Goal: Information Seeking & Learning: Learn about a topic

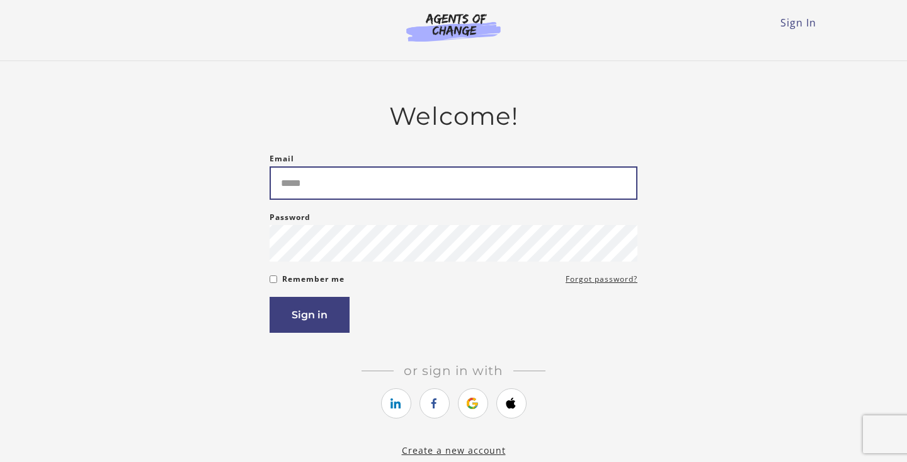
type input "**********"
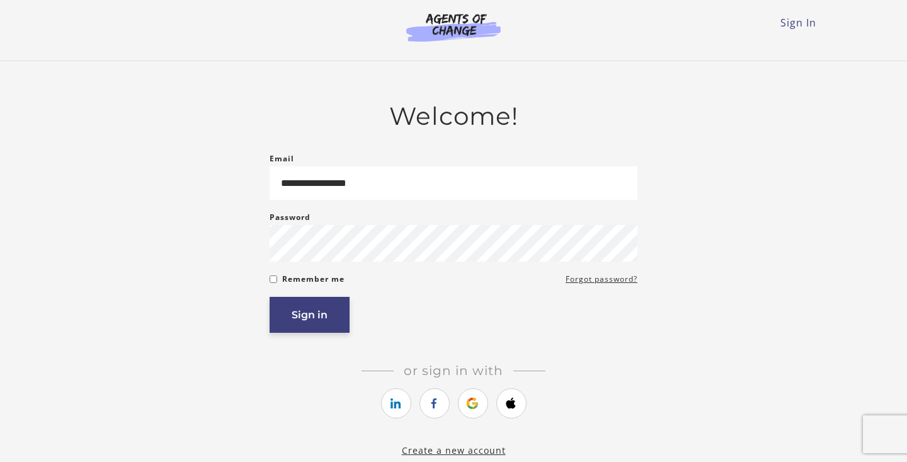
click at [322, 319] on button "Sign in" at bounding box center [310, 315] width 80 height 36
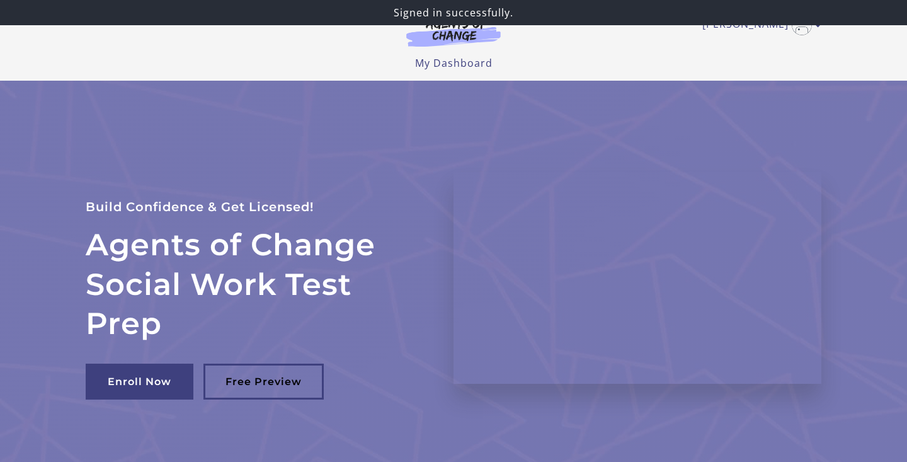
click at [470, 45] on img at bounding box center [453, 32] width 121 height 29
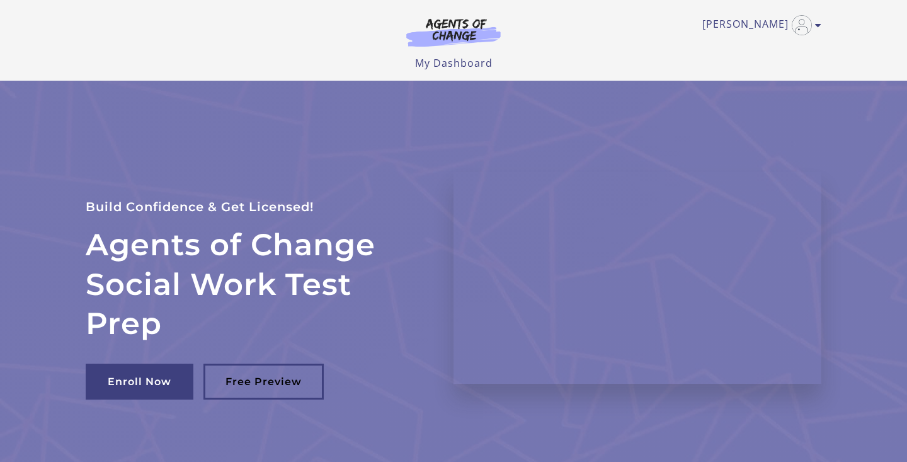
click at [459, 35] on img at bounding box center [453, 32] width 121 height 29
click at [753, 23] on link "[PERSON_NAME]" at bounding box center [759, 25] width 113 height 20
click at [749, 47] on link "My Account" at bounding box center [769, 45] width 111 height 21
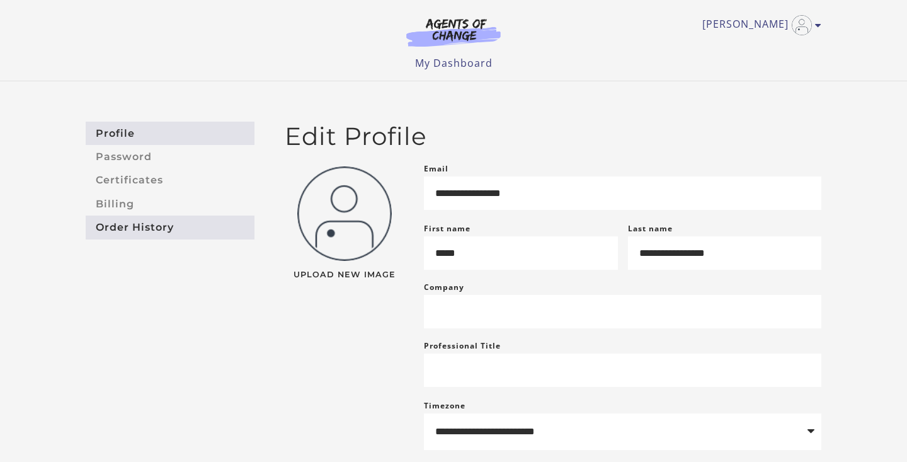
click at [171, 228] on link "Order History" at bounding box center [170, 226] width 169 height 23
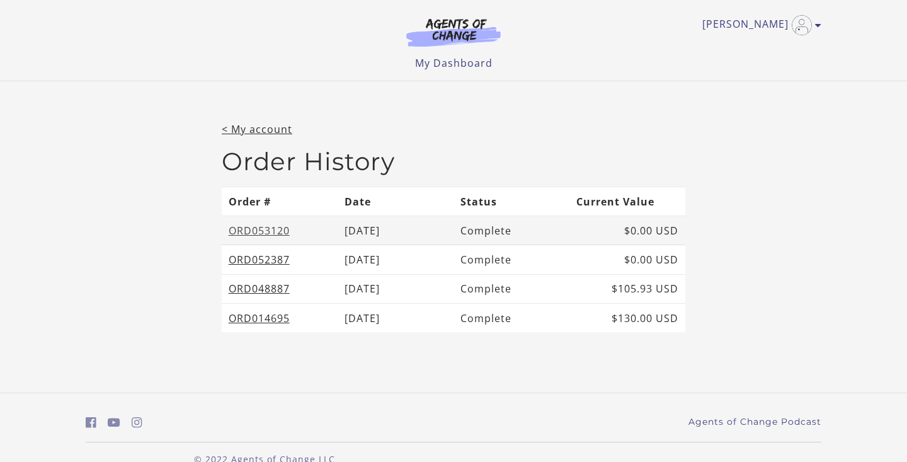
click at [248, 229] on link "ORD053120" at bounding box center [259, 231] width 61 height 14
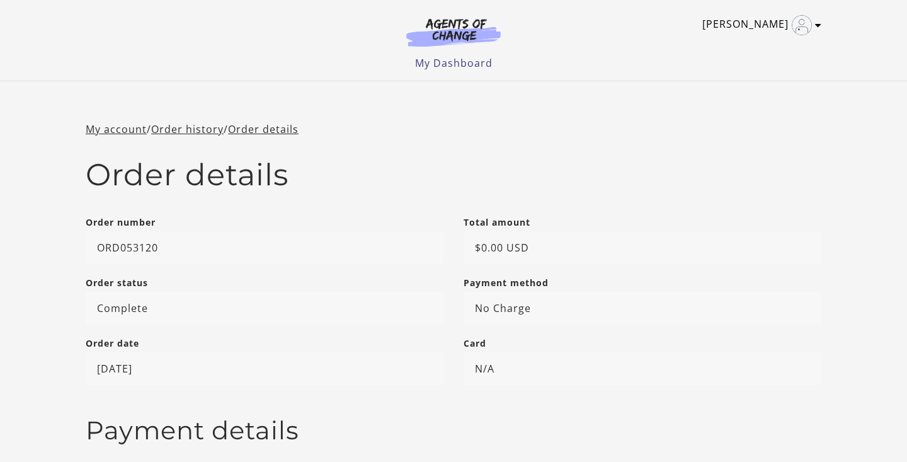
click at [814, 23] on link "Diane W" at bounding box center [759, 25] width 113 height 20
click at [677, 57] on ul "My Dashboard My Account Support Sign Out" at bounding box center [454, 62] width 736 height 15
click at [454, 66] on link "My Dashboard" at bounding box center [453, 63] width 77 height 14
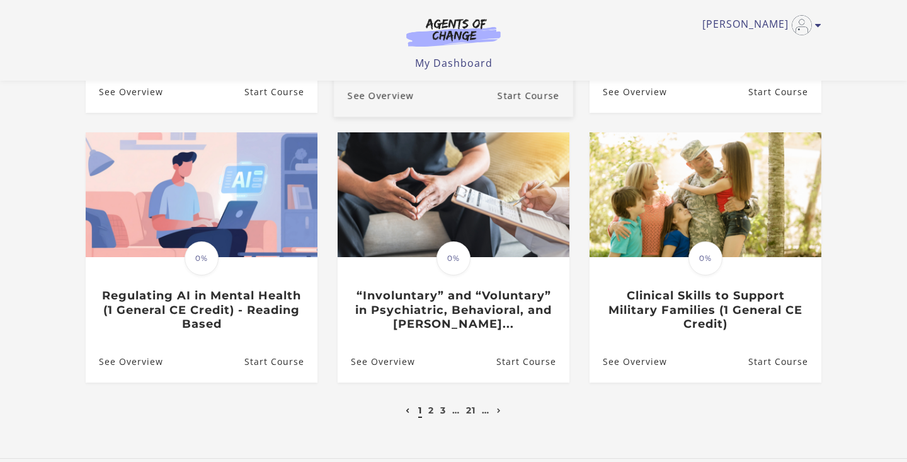
scroll to position [335, 0]
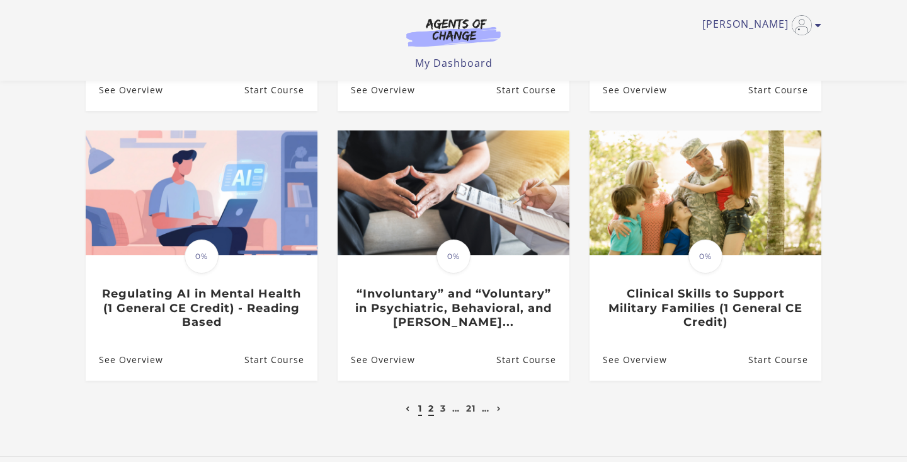
click at [429, 407] on link "2" at bounding box center [431, 408] width 6 height 11
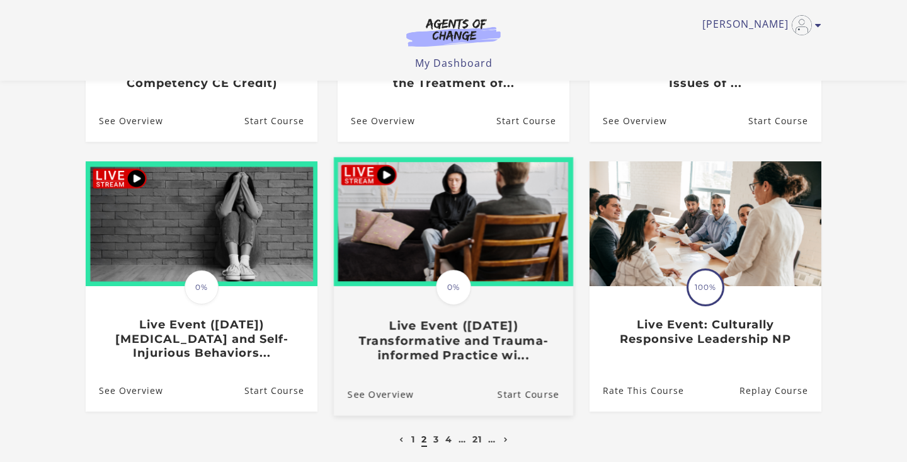
scroll to position [306, 0]
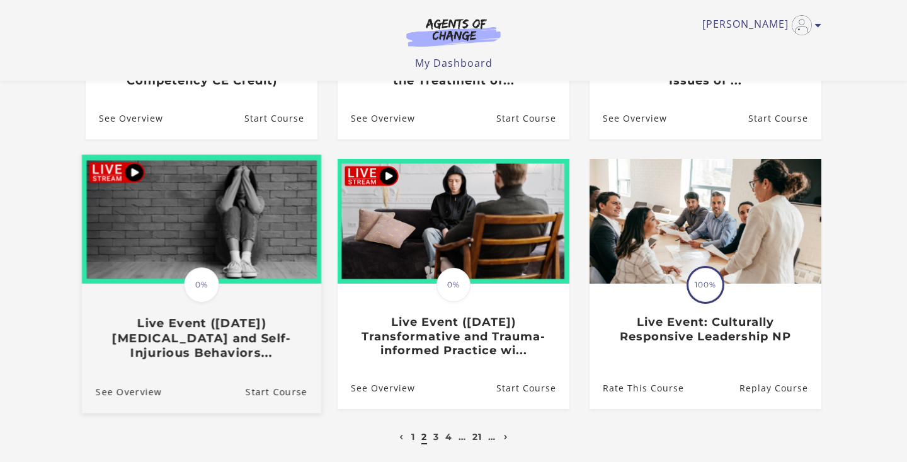
click at [231, 336] on h3 "Live Event (12/5/25) Suicidal Ideation and Self-Injurious Behaviors..." at bounding box center [202, 338] width 212 height 44
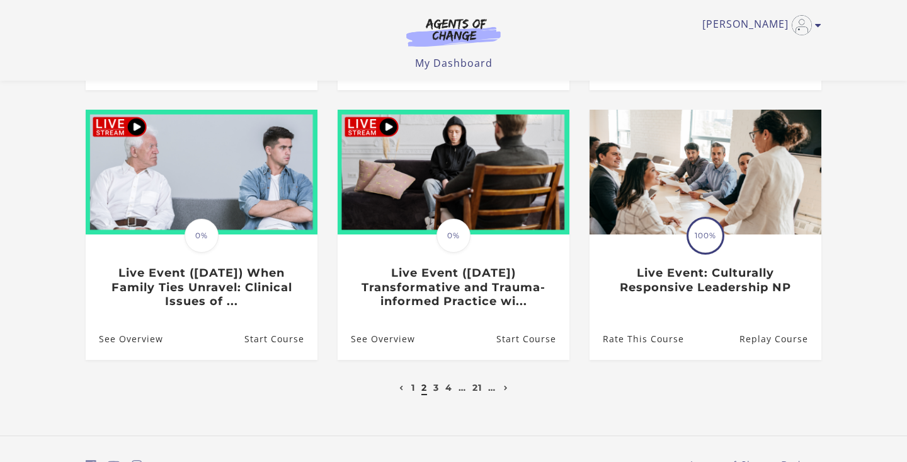
scroll to position [356, 0]
click at [436, 388] on link "3" at bounding box center [436, 386] width 6 height 11
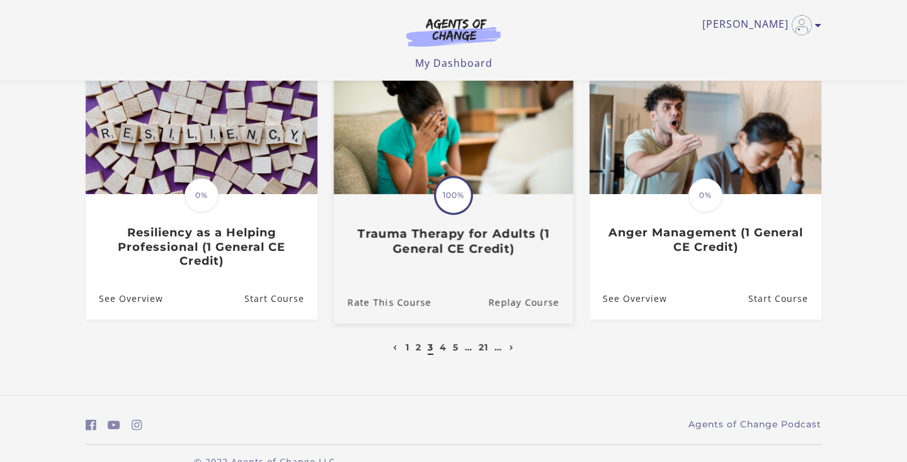
scroll to position [396, 0]
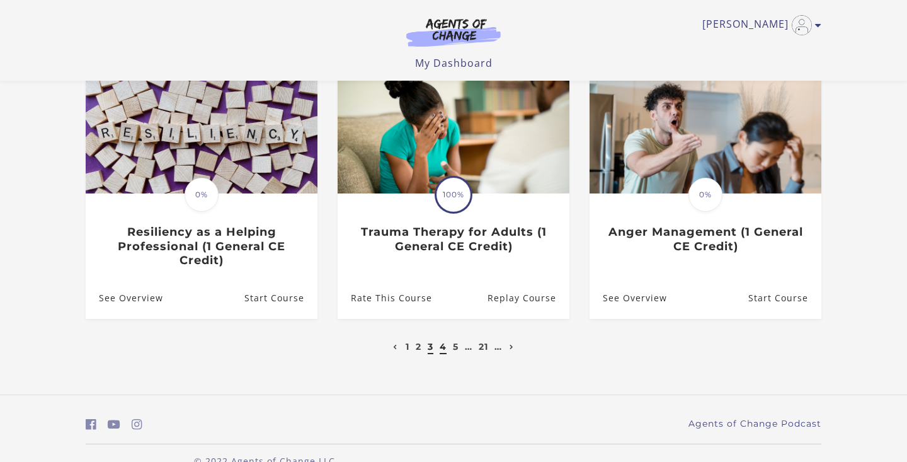
click at [443, 343] on link "4" at bounding box center [443, 346] width 7 height 11
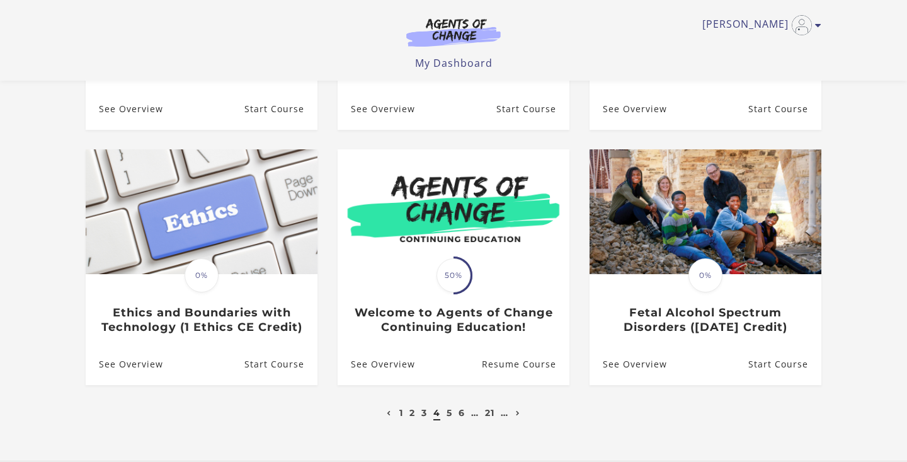
scroll to position [318, 0]
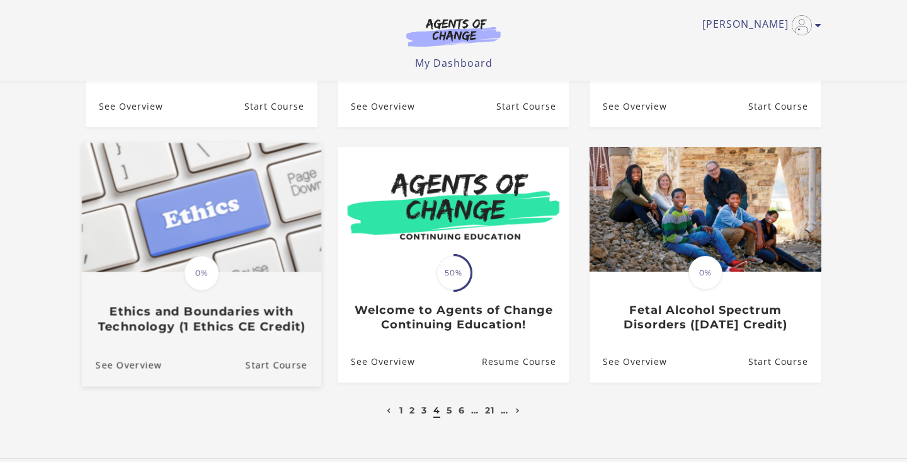
click at [247, 319] on h3 "Ethics and Boundaries with Technology (1 Ethics CE Credit)" at bounding box center [202, 318] width 212 height 29
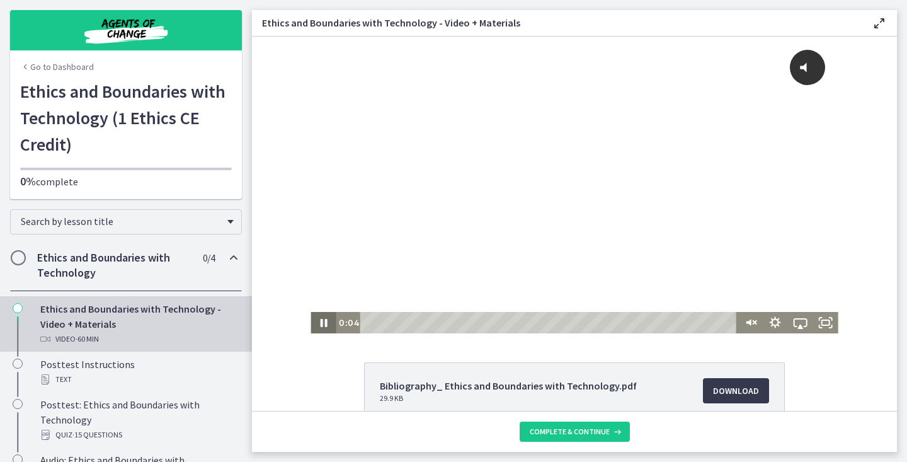
click at [326, 320] on icon "Pause" at bounding box center [323, 323] width 7 height 8
click at [322, 322] on icon "Play Video" at bounding box center [325, 323] width 8 height 11
click at [811, 67] on icon "@keyframes VOLUME_SMALL_WAVE_FLASH { 0% { opacity: 0; } 33% { opacity: 1; } 66%…" at bounding box center [807, 67] width 33 height 33
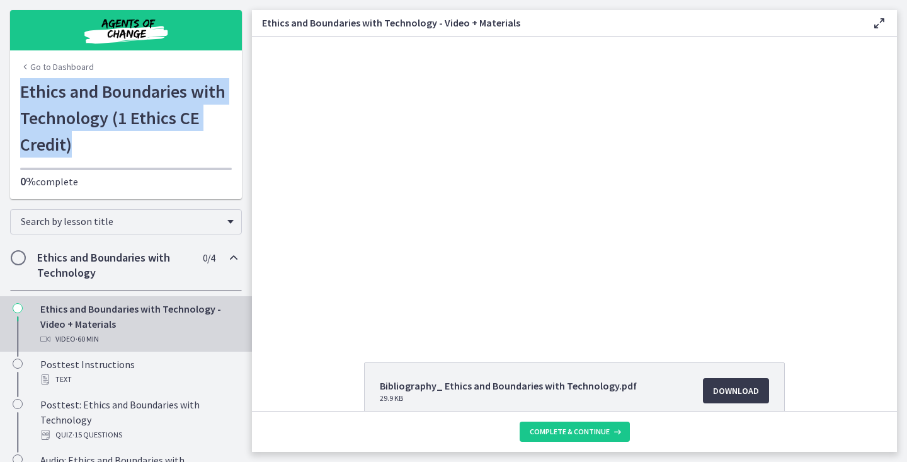
drag, startPoint x: 93, startPoint y: 149, endPoint x: 18, endPoint y: 84, distance: 98.3
click at [18, 84] on div "Go to Dashboard Ethics and Boundaries with Technology (1 Ethics CE Credit) 0% c…" at bounding box center [126, 138] width 232 height 121
copy h1 "Ethics and Boundaries with Technology (1 Ethics CE Credit)"
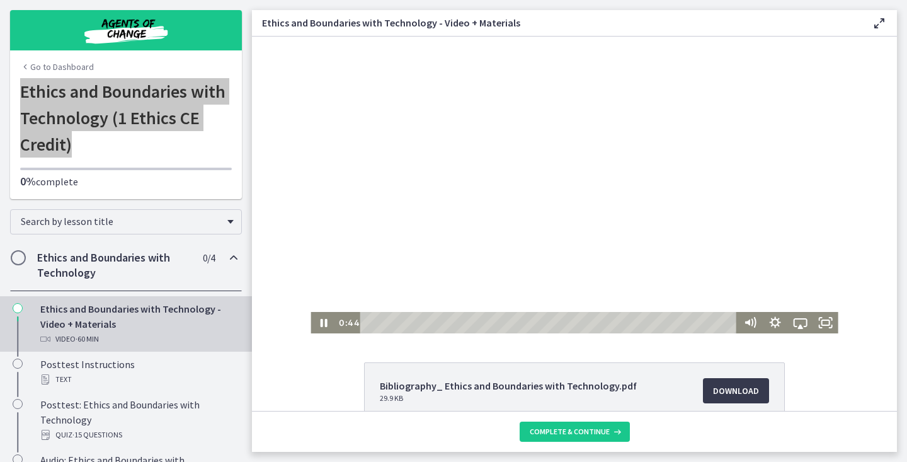
drag, startPoint x: 576, startPoint y: 353, endPoint x: 324, endPoint y: 316, distance: 254.7
click at [324, 316] on div "Click for sound @keyframes VOLUME_SMALL_WAVE_FLASH { 0% { opacity: 0; } 33% { o…" at bounding box center [574, 185] width 527 height 297
click at [325, 319] on icon "Pause" at bounding box center [323, 323] width 30 height 26
click at [323, 323] on icon "Play Video" at bounding box center [325, 323] width 8 height 11
click at [408, 204] on div at bounding box center [574, 185] width 527 height 297
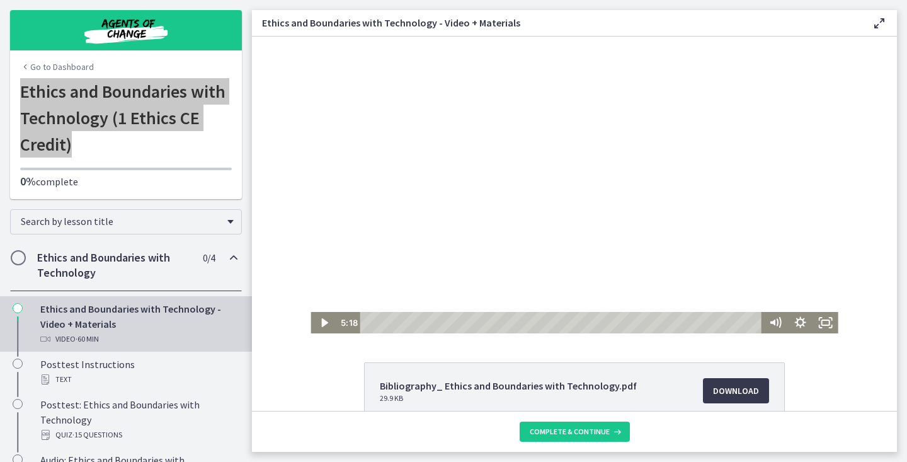
click at [457, 200] on div at bounding box center [574, 185] width 527 height 297
click at [507, 148] on div at bounding box center [574, 185] width 527 height 297
click at [547, 168] on div at bounding box center [574, 185] width 527 height 297
click at [713, 193] on div at bounding box center [574, 185] width 527 height 297
click at [515, 238] on div at bounding box center [574, 185] width 527 height 297
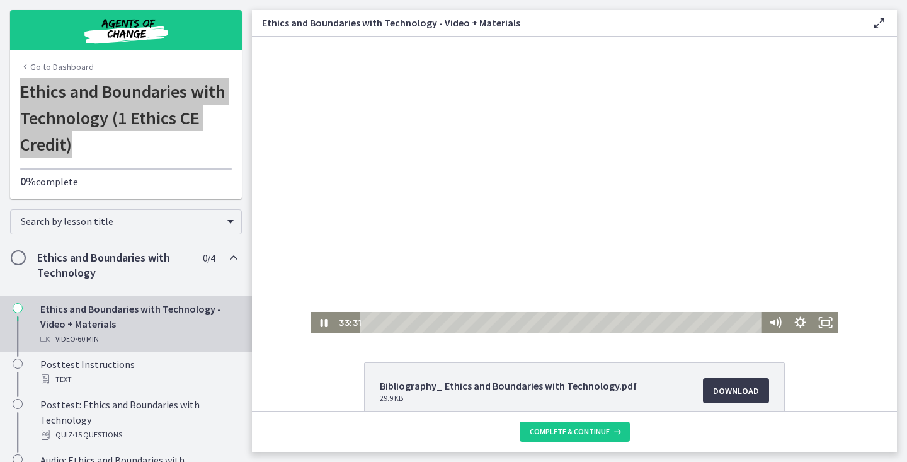
click at [490, 226] on div at bounding box center [574, 185] width 527 height 297
click at [482, 239] on div at bounding box center [574, 185] width 527 height 297
click at [674, 326] on div "47:02" at bounding box center [562, 322] width 387 height 21
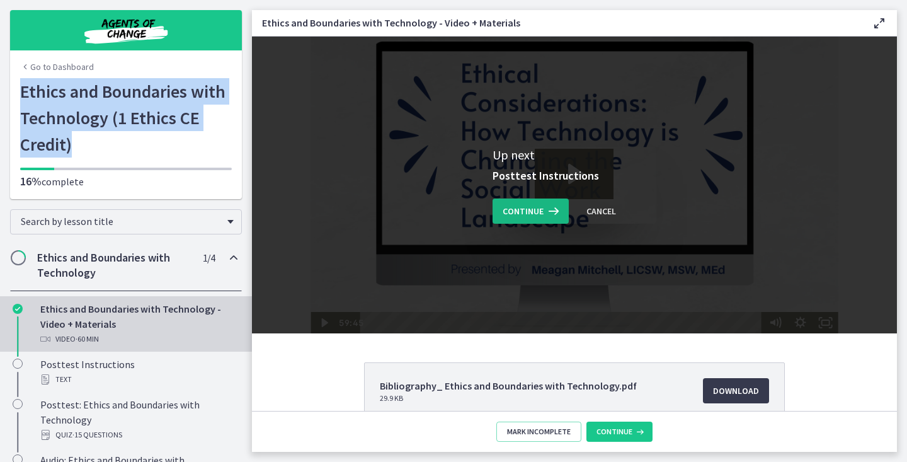
click at [549, 214] on icon at bounding box center [553, 211] width 18 height 15
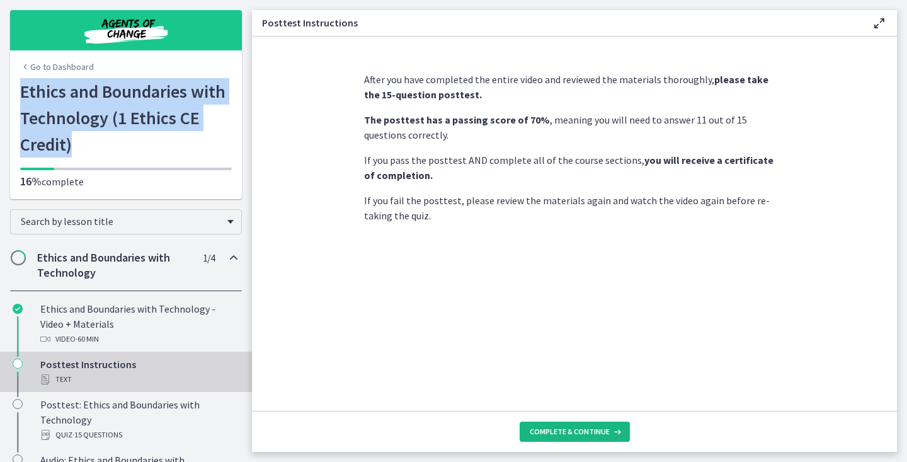
click at [563, 430] on span "Complete & continue" at bounding box center [570, 432] width 80 height 10
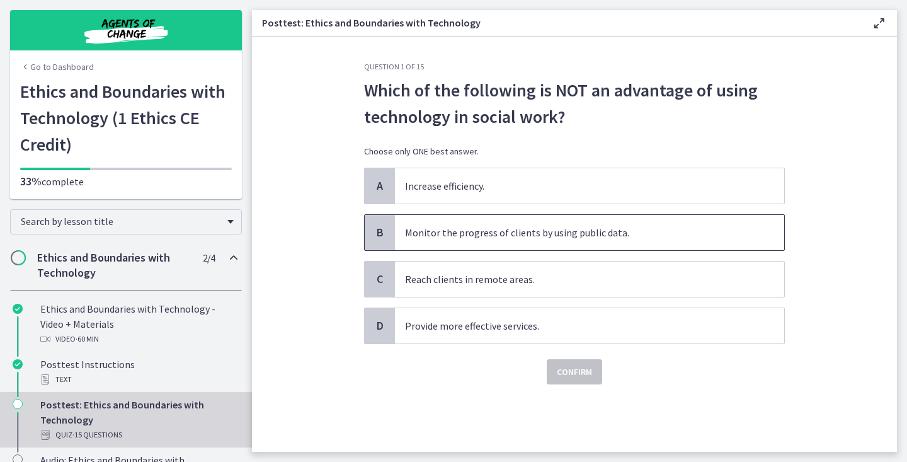
click at [702, 232] on p "Monitor the progress of clients by using public data." at bounding box center [577, 232] width 344 height 15
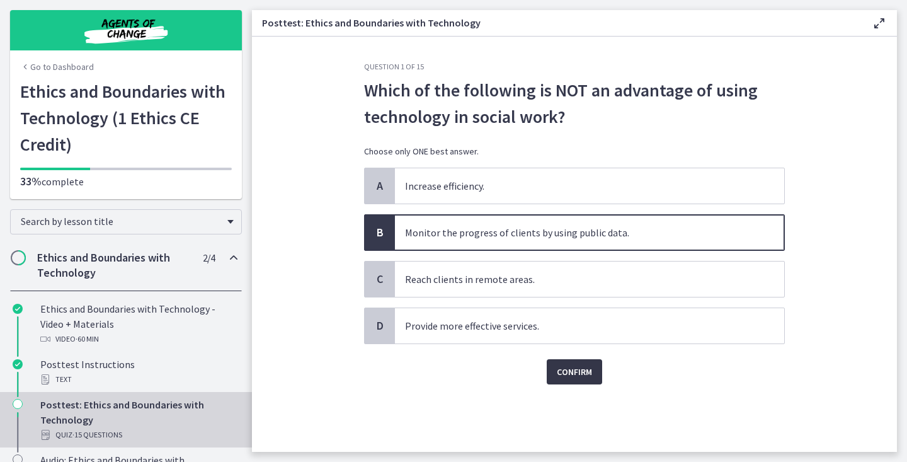
click at [583, 375] on span "Confirm" at bounding box center [574, 371] width 35 height 15
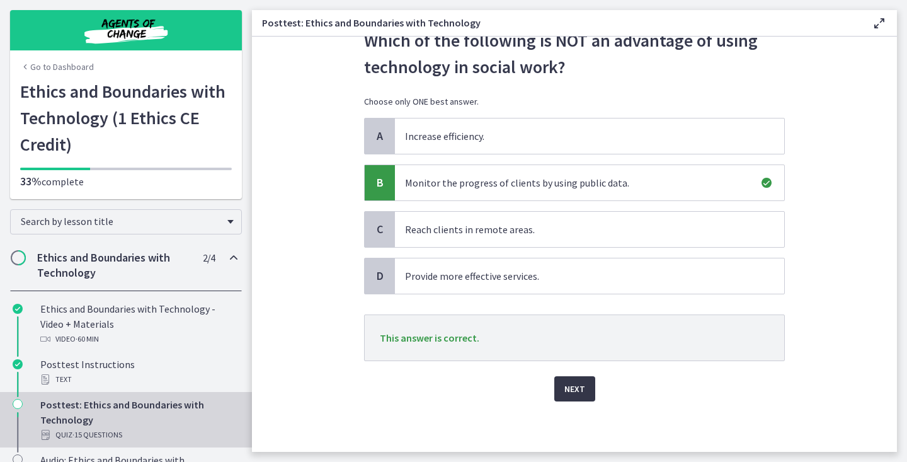
scroll to position [50, 0]
click at [575, 399] on button "Next" at bounding box center [574, 388] width 41 height 25
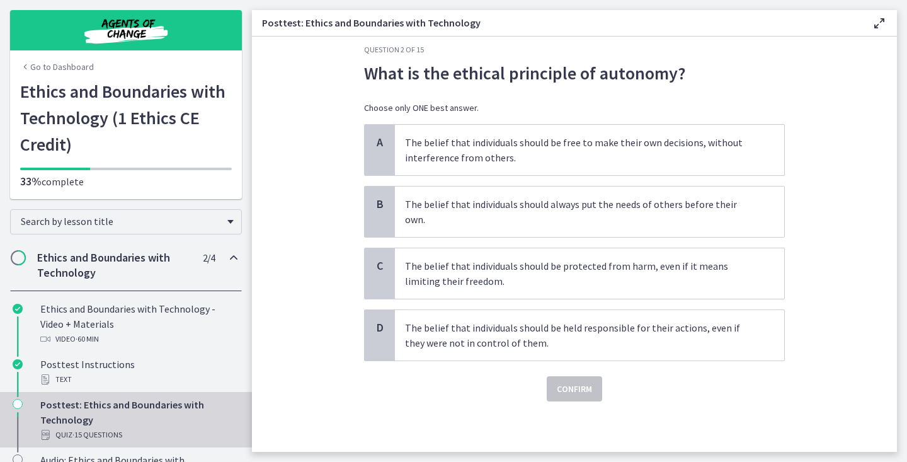
scroll to position [0, 0]
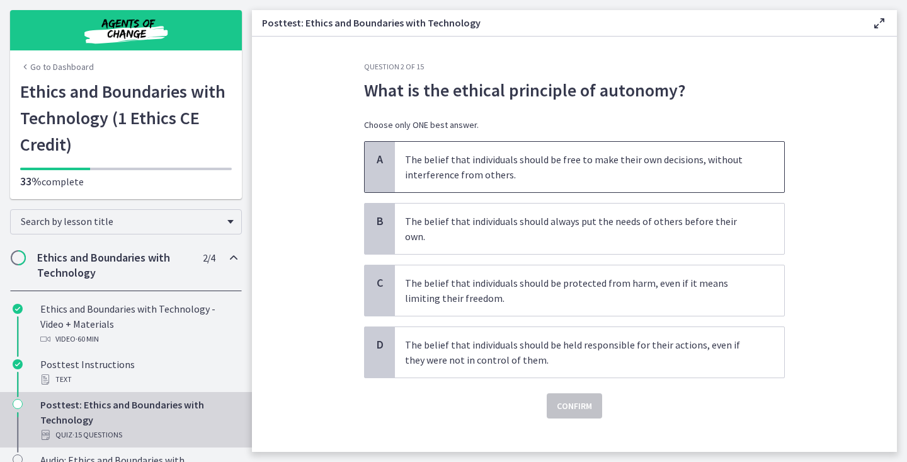
click at [680, 176] on p "The belief that individuals should be free to make their own decisions, without…" at bounding box center [577, 167] width 344 height 30
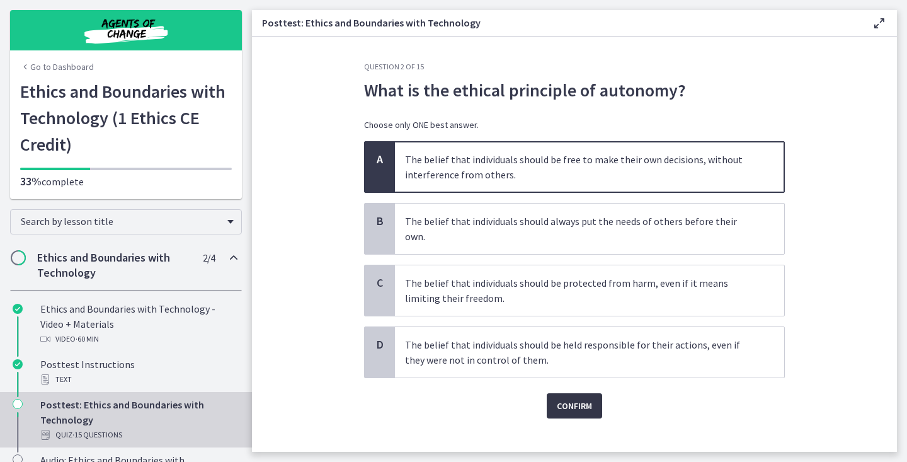
click at [559, 398] on span "Confirm" at bounding box center [574, 405] width 35 height 15
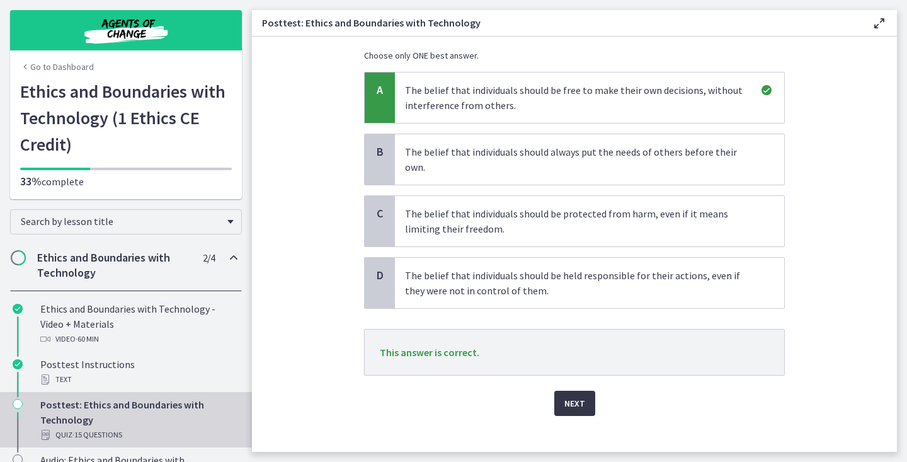
scroll to position [69, 0]
click at [573, 396] on span "Next" at bounding box center [575, 403] width 21 height 15
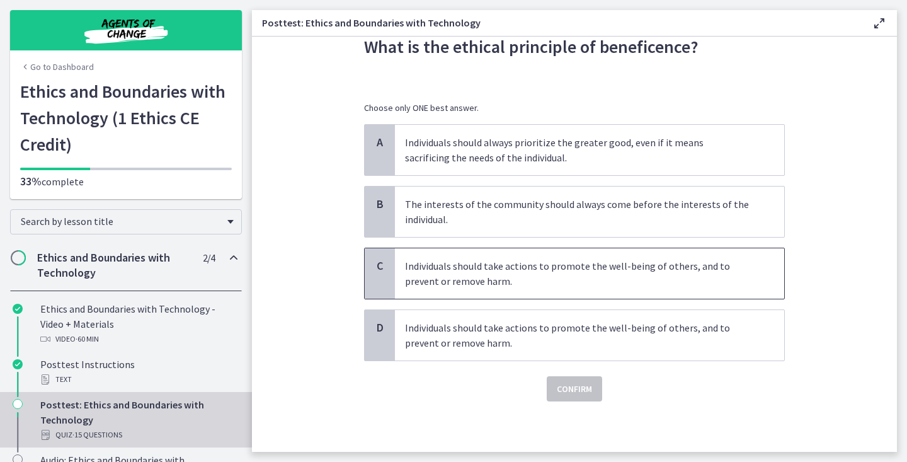
scroll to position [43, 0]
click at [587, 273] on p "Individuals should take actions to promote the well-being of others, and to pre…" at bounding box center [577, 273] width 344 height 30
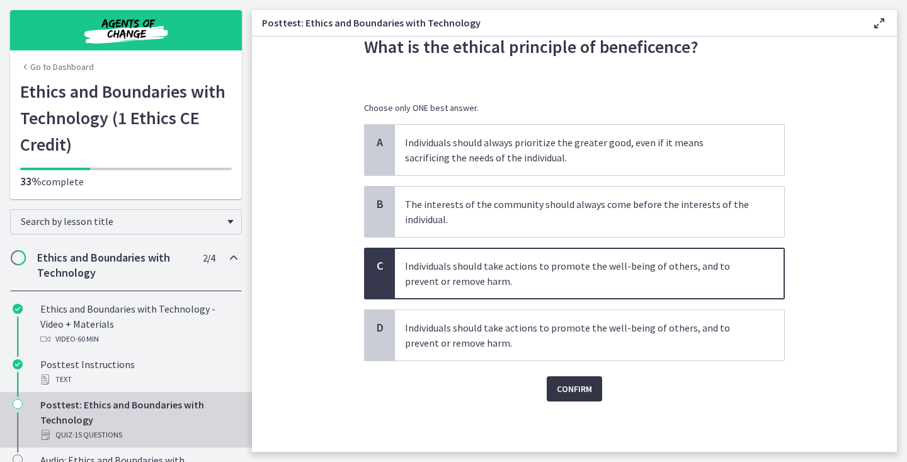
click at [572, 381] on span "Confirm" at bounding box center [574, 388] width 35 height 15
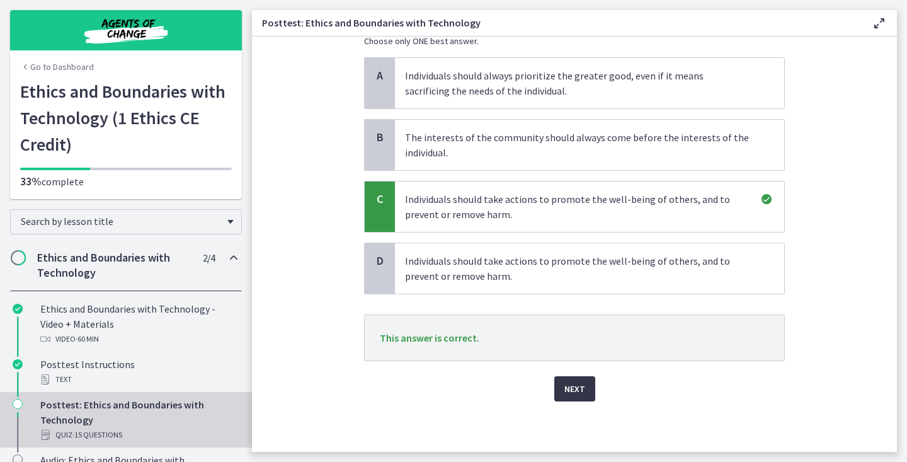
scroll to position [110, 0]
click at [577, 391] on span "Next" at bounding box center [575, 388] width 21 height 15
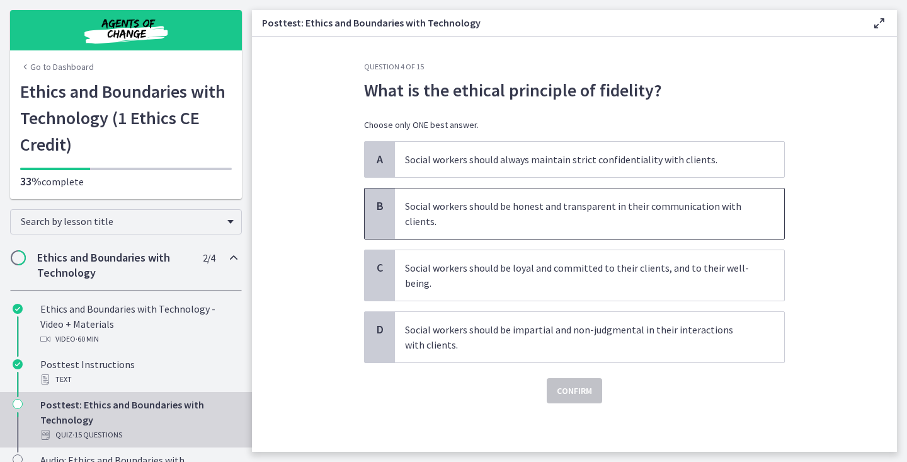
click at [627, 215] on p "Social workers should be honest and transparent in their communication with cli…" at bounding box center [577, 213] width 344 height 30
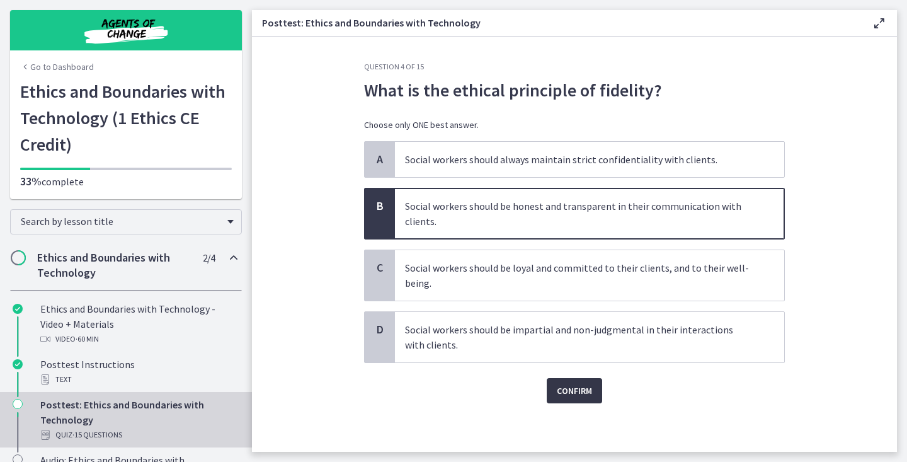
click at [573, 389] on span "Confirm" at bounding box center [574, 390] width 35 height 15
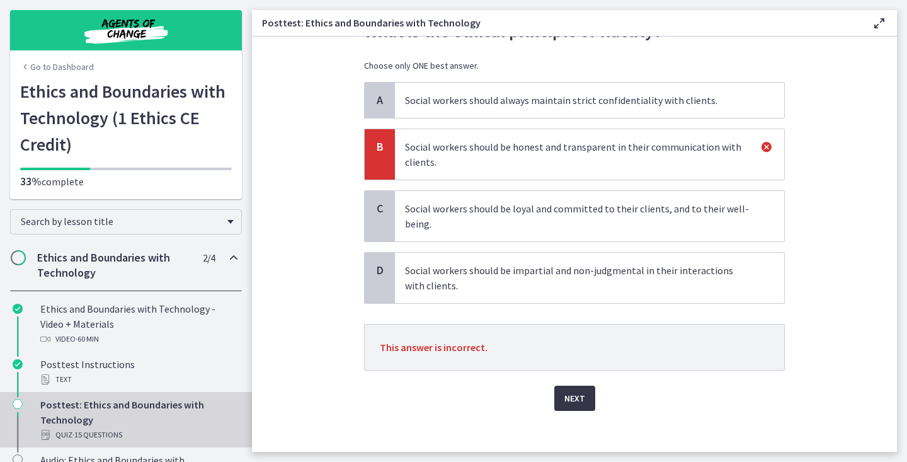
scroll to position [64, 0]
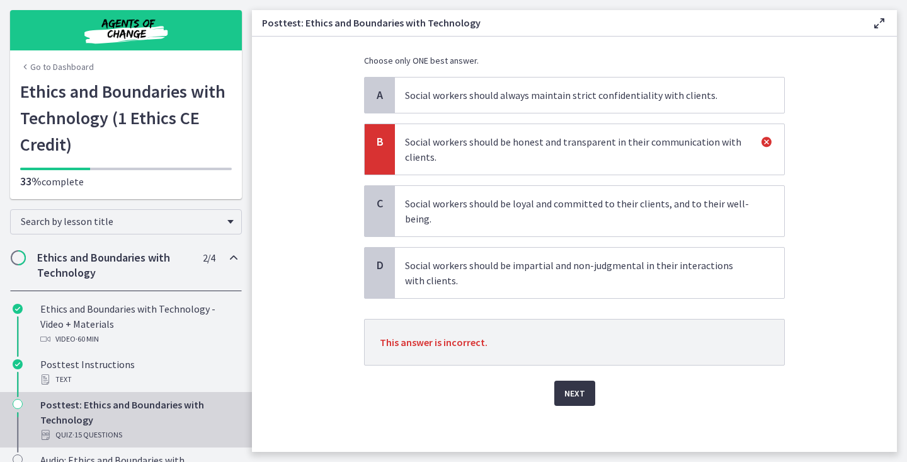
click at [574, 402] on button "Next" at bounding box center [574, 393] width 41 height 25
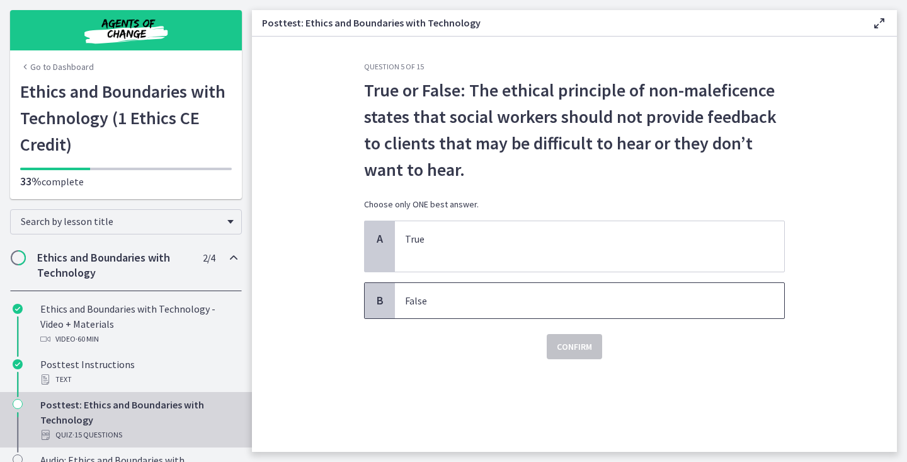
click at [607, 300] on p "False" at bounding box center [577, 300] width 344 height 15
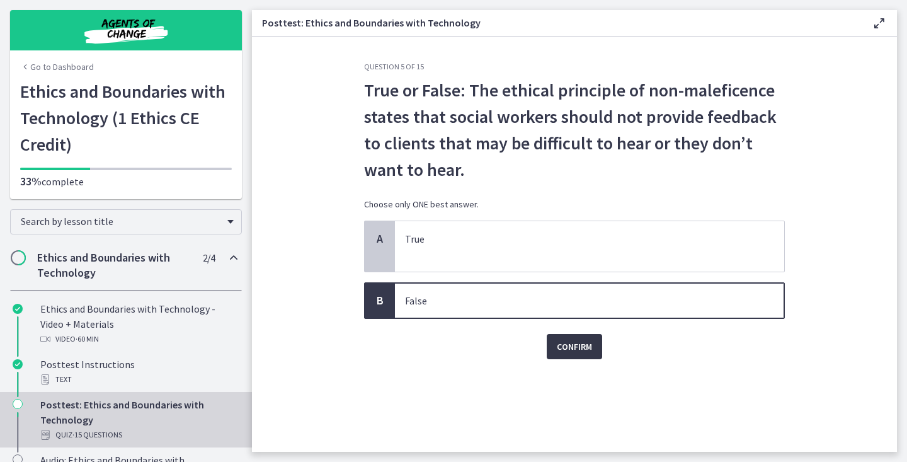
click at [577, 347] on span "Confirm" at bounding box center [574, 346] width 35 height 15
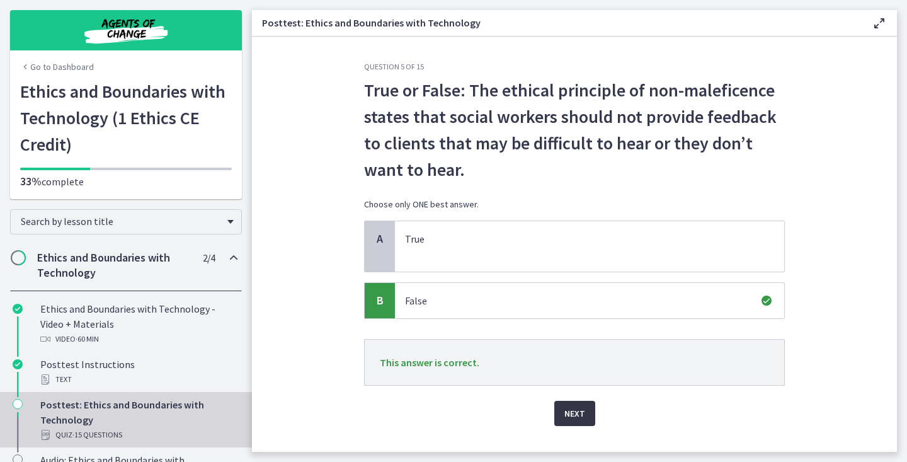
click at [568, 411] on span "Next" at bounding box center [575, 413] width 21 height 15
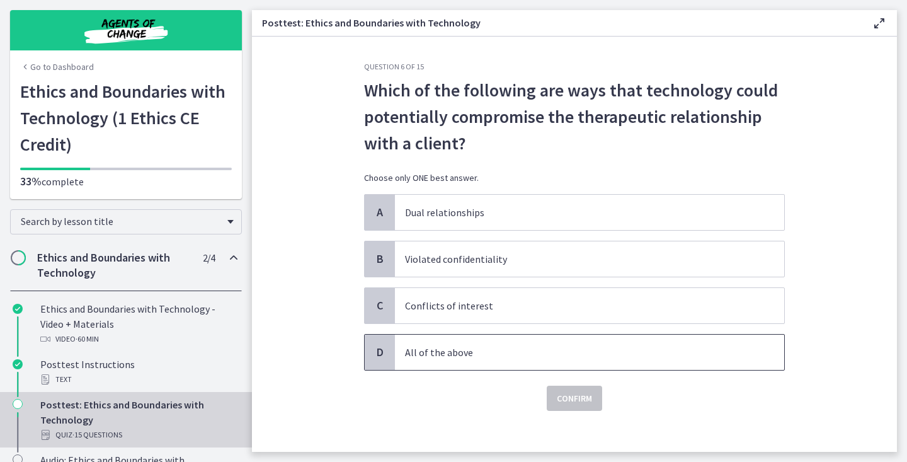
click at [577, 358] on p "All of the above" at bounding box center [577, 352] width 344 height 15
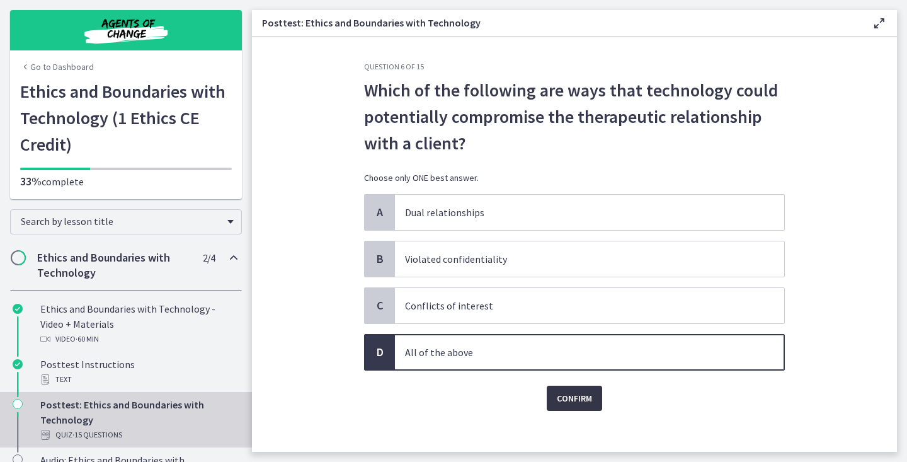
click at [574, 398] on span "Confirm" at bounding box center [574, 398] width 35 height 15
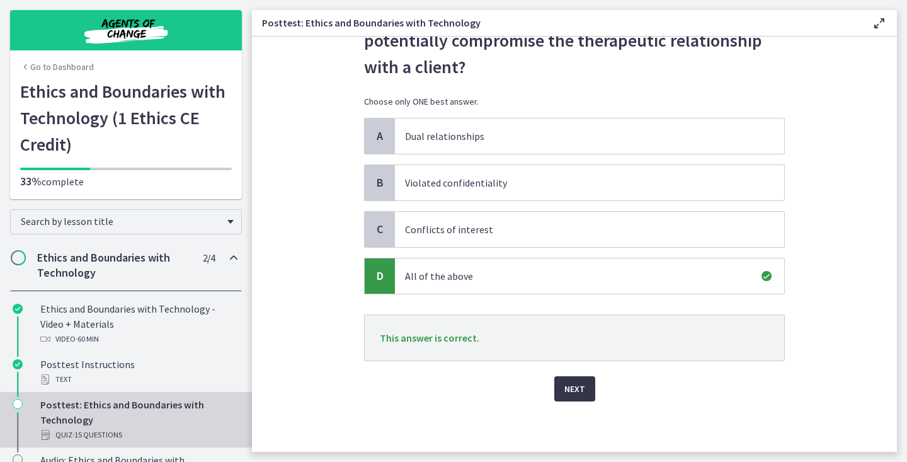
scroll to position [76, 0]
click at [574, 395] on span "Next" at bounding box center [575, 388] width 21 height 15
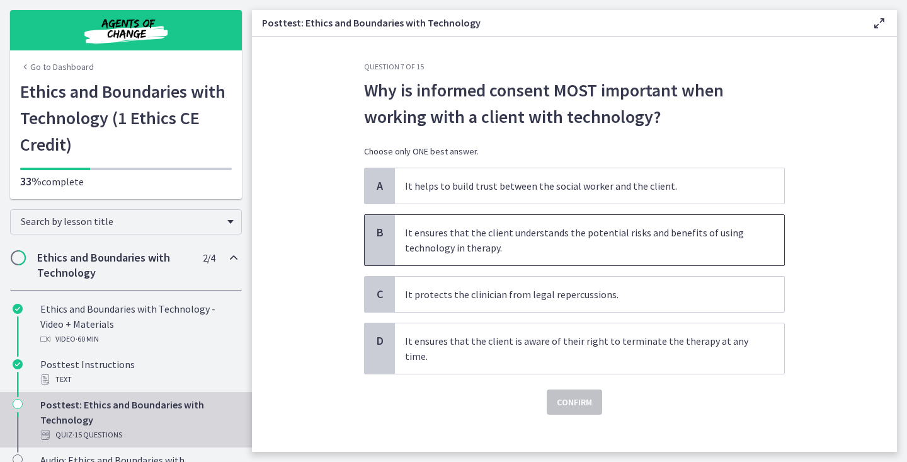
click at [629, 236] on p "It ensures that the client understands the potential risks and benefits of usin…" at bounding box center [577, 240] width 344 height 30
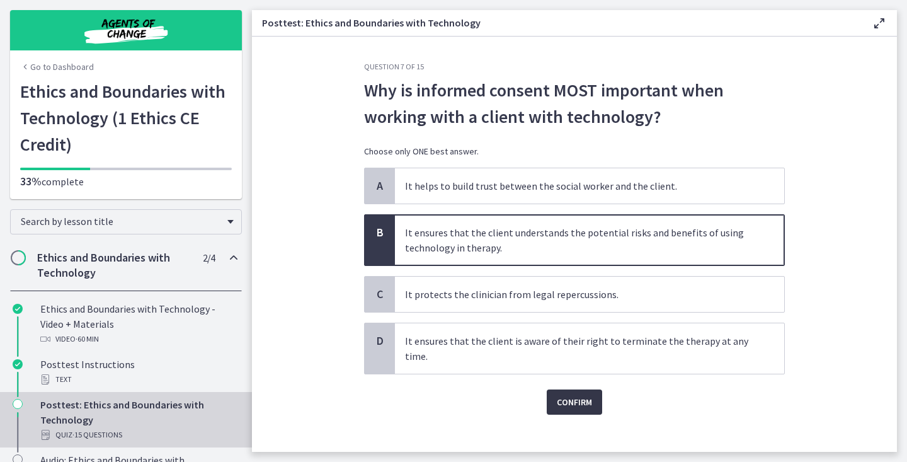
click at [580, 401] on span "Confirm" at bounding box center [574, 401] width 35 height 15
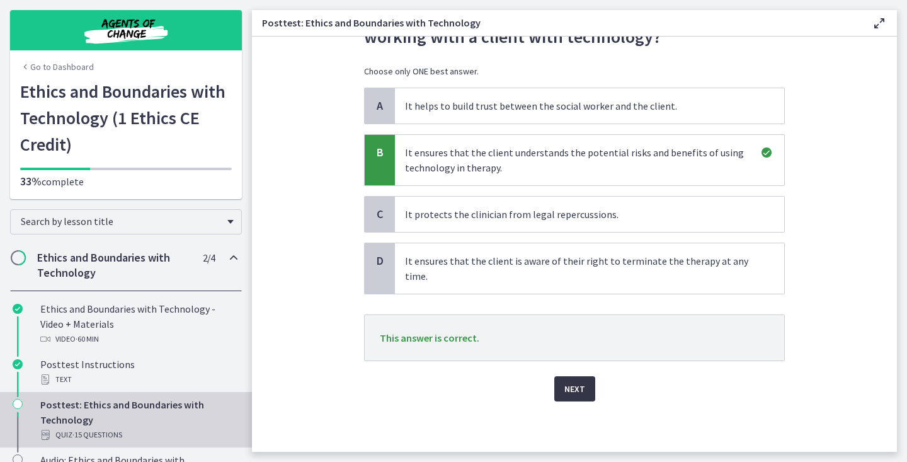
scroll to position [80, 0]
click at [580, 394] on span "Next" at bounding box center [575, 388] width 21 height 15
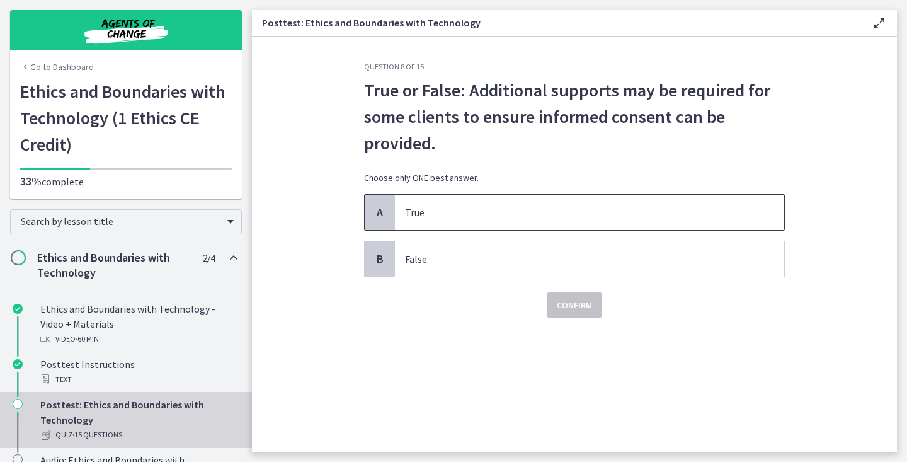
click at [625, 217] on p "True" at bounding box center [577, 212] width 344 height 15
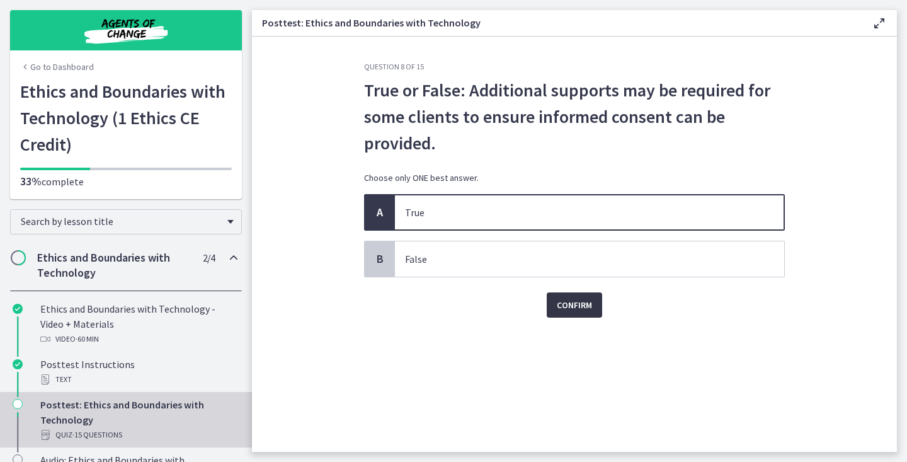
click at [580, 311] on span "Confirm" at bounding box center [574, 304] width 35 height 15
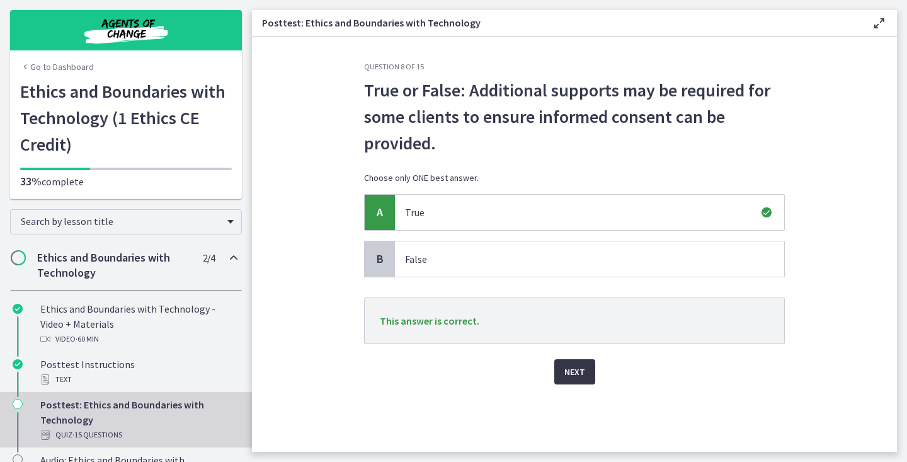
click at [567, 381] on button "Next" at bounding box center [574, 371] width 41 height 25
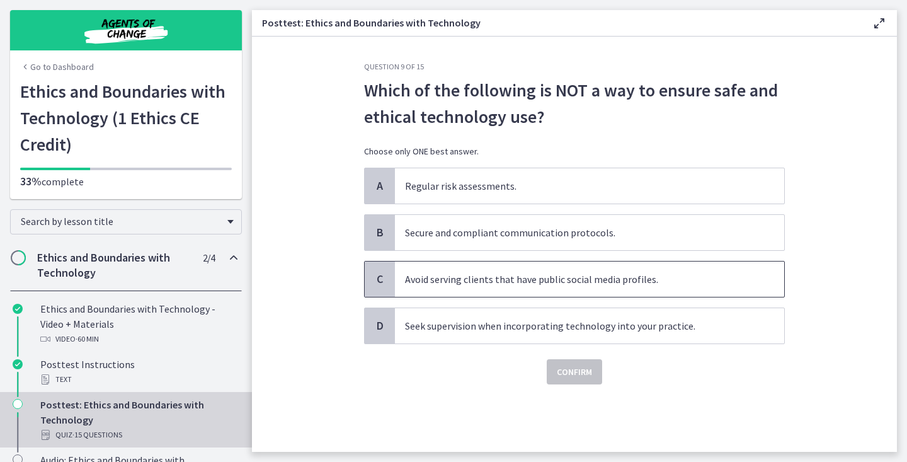
click at [604, 286] on p "Avoid serving clients that have public social media profiles." at bounding box center [577, 279] width 344 height 15
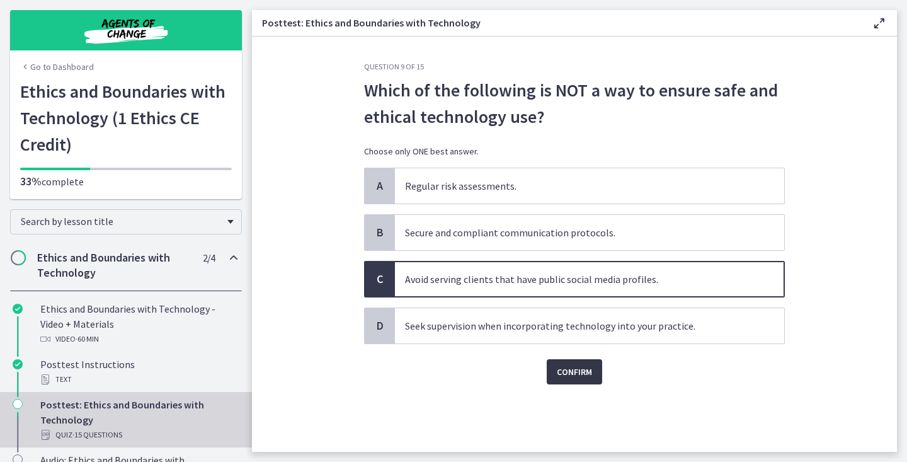
click at [576, 365] on span "Confirm" at bounding box center [574, 371] width 35 height 15
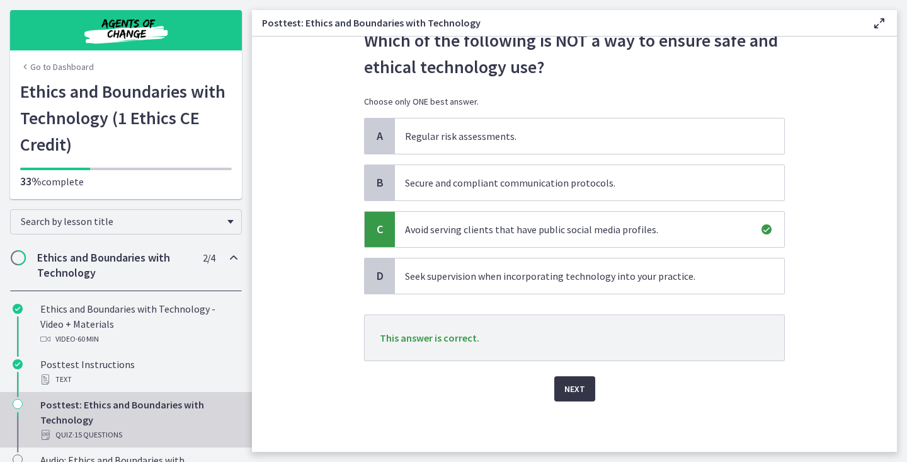
scroll to position [50, 0]
click at [577, 387] on span "Next" at bounding box center [575, 388] width 21 height 15
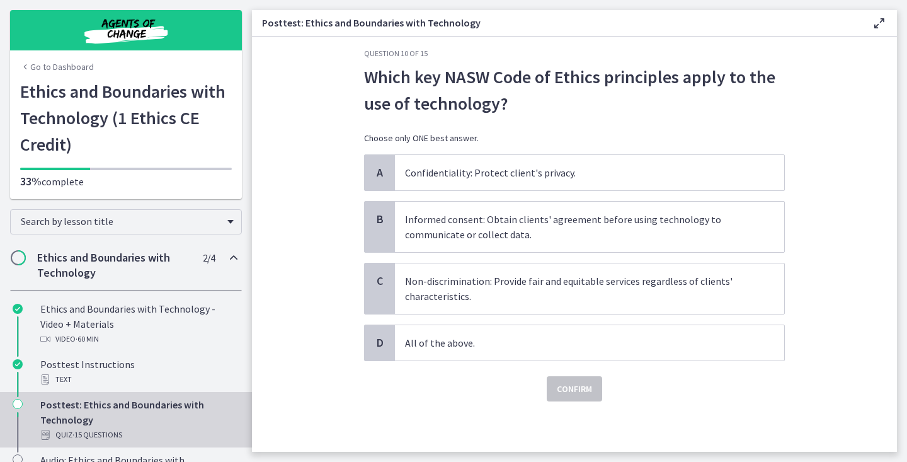
scroll to position [0, 0]
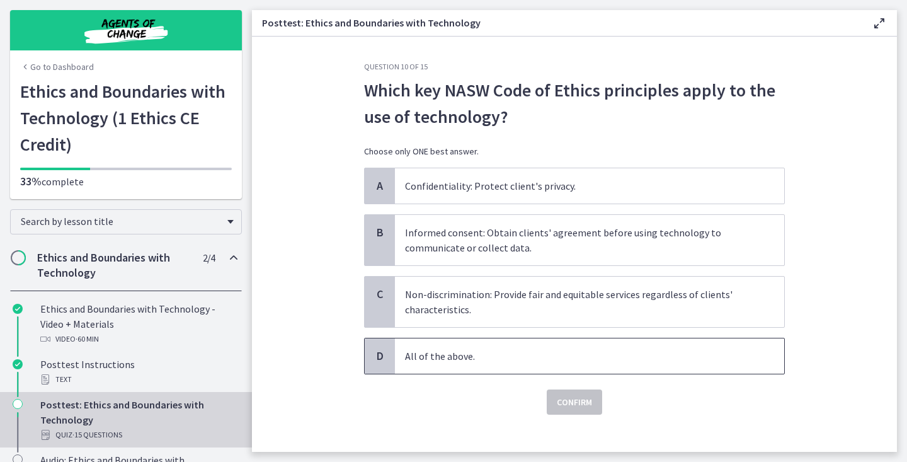
click at [549, 367] on span "All of the above." at bounding box center [589, 355] width 389 height 35
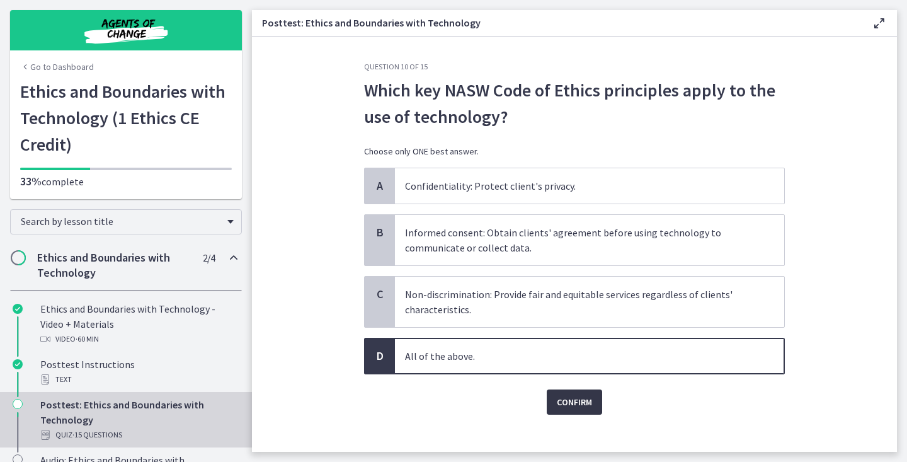
click at [551, 404] on button "Confirm" at bounding box center [574, 401] width 55 height 25
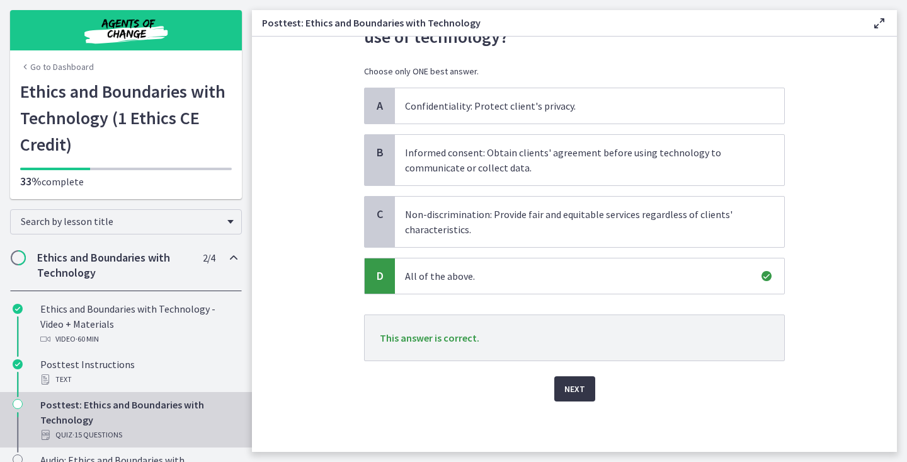
scroll to position [80, 0]
click at [573, 388] on span "Next" at bounding box center [575, 388] width 21 height 15
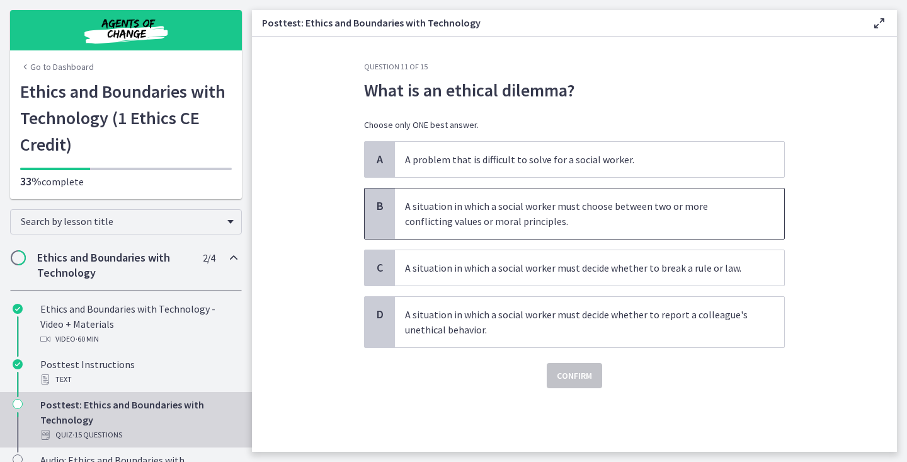
click at [643, 211] on p "A situation in which a social worker must choose between two or more conflictin…" at bounding box center [577, 213] width 344 height 30
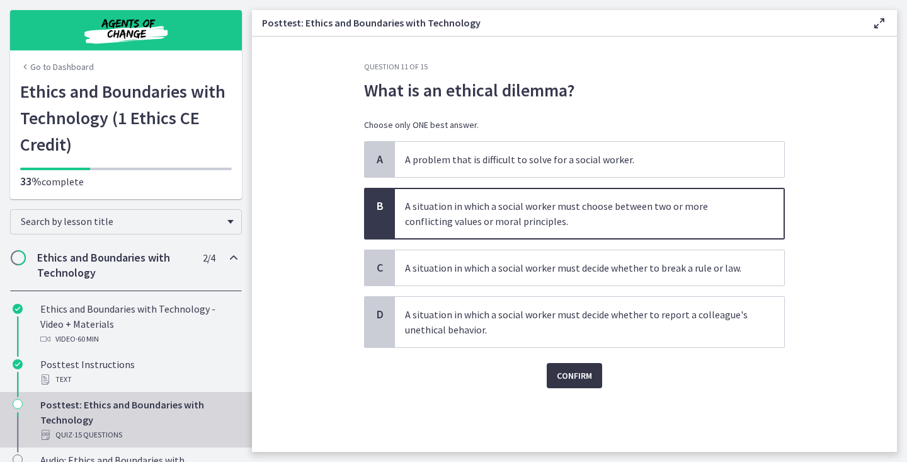
click at [578, 381] on span "Confirm" at bounding box center [574, 375] width 35 height 15
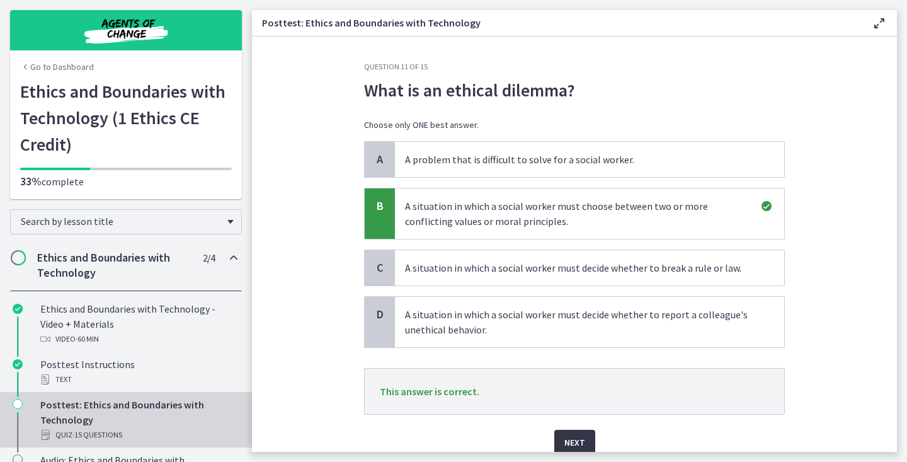
click at [568, 442] on span "Next" at bounding box center [575, 442] width 21 height 15
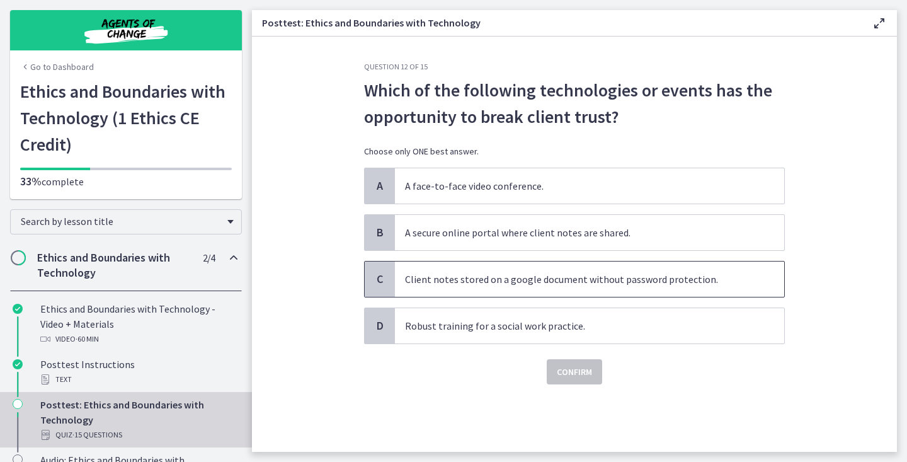
click at [611, 282] on p "Client notes stored on a google document without password protection." at bounding box center [577, 279] width 344 height 15
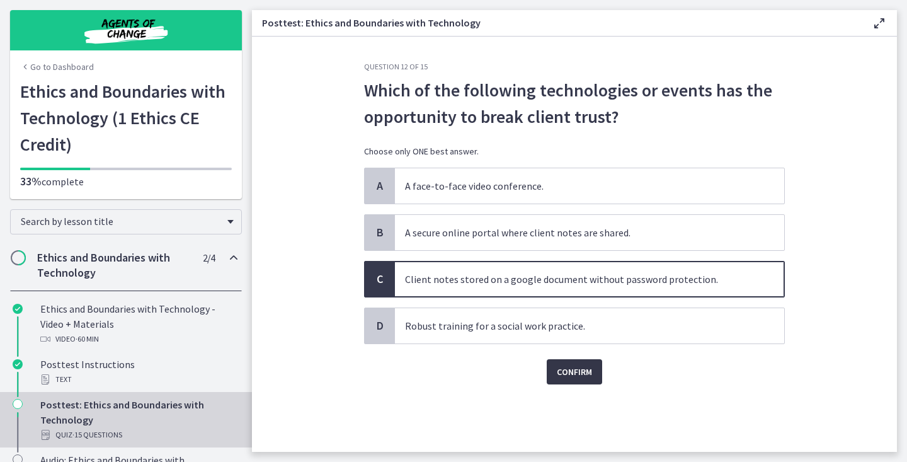
click at [572, 372] on span "Confirm" at bounding box center [574, 371] width 35 height 15
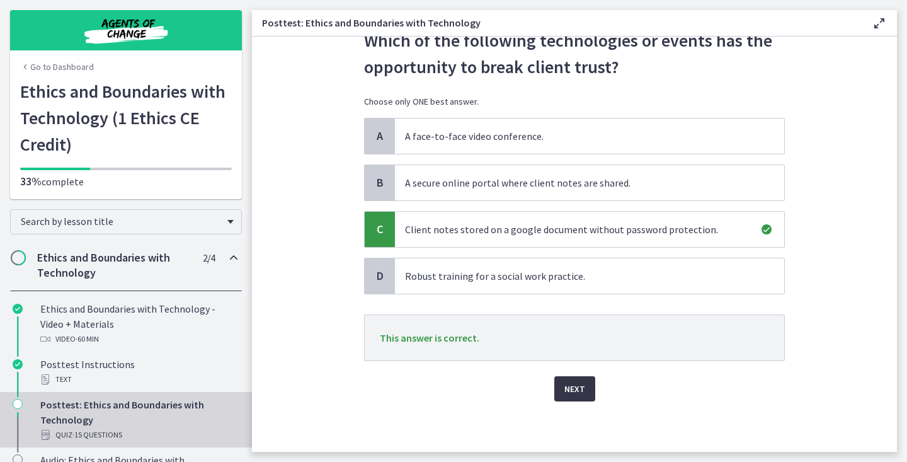
scroll to position [50, 0]
click at [573, 391] on span "Next" at bounding box center [575, 388] width 21 height 15
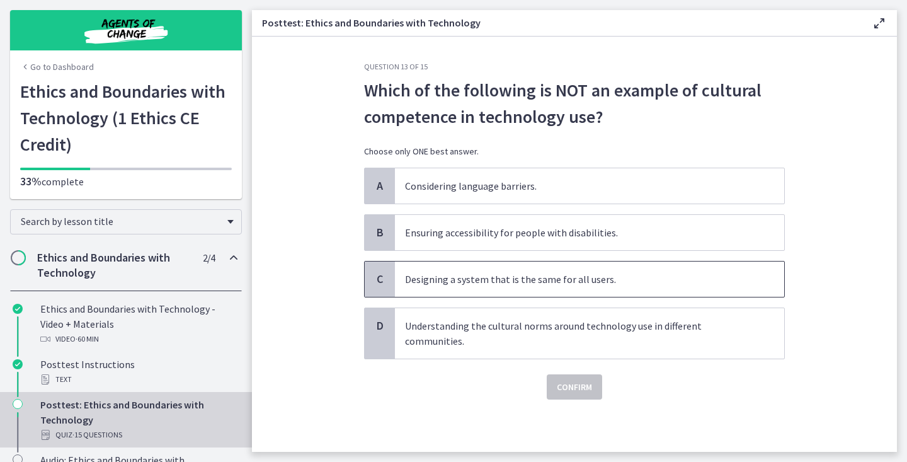
click at [602, 277] on p "Designing a system that is the same for all users." at bounding box center [577, 279] width 344 height 15
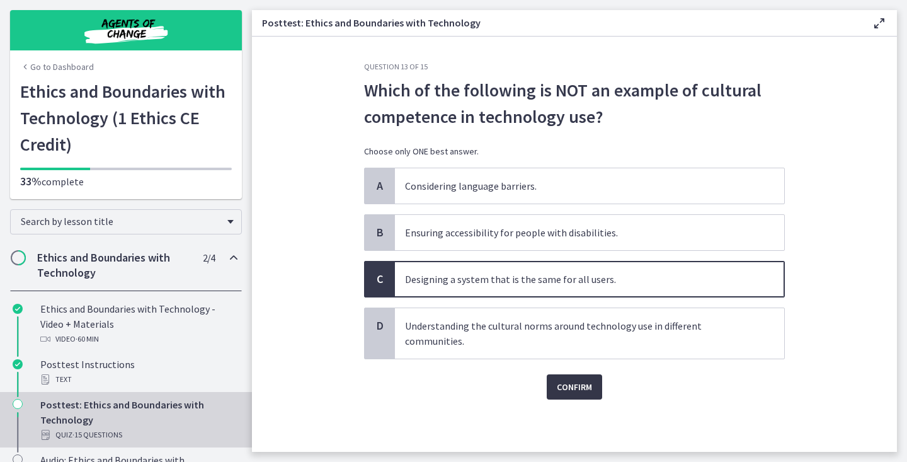
click at [575, 386] on span "Confirm" at bounding box center [574, 386] width 35 height 15
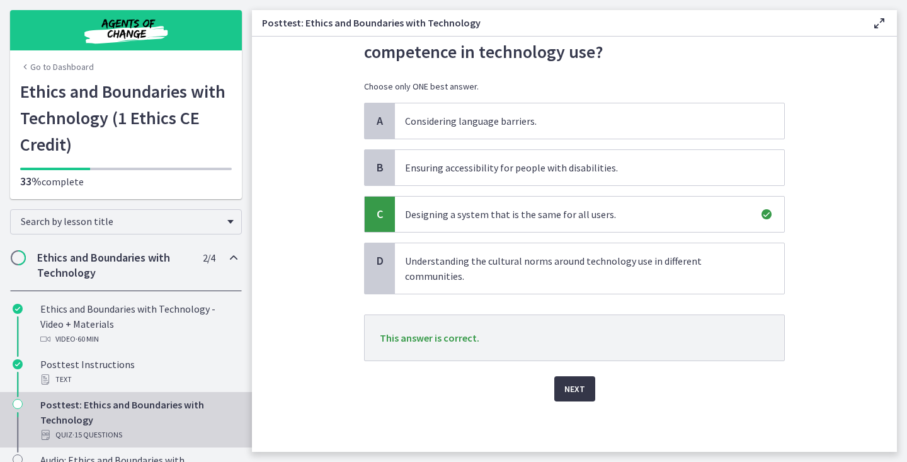
scroll to position [65, 0]
click at [575, 386] on span "Next" at bounding box center [575, 388] width 21 height 15
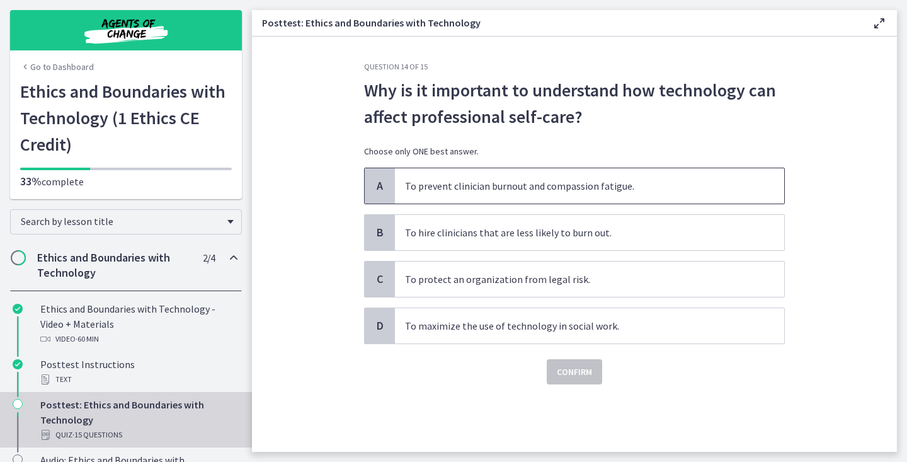
click at [645, 186] on p "To prevent clinician burnout and compassion fatigue." at bounding box center [577, 185] width 344 height 15
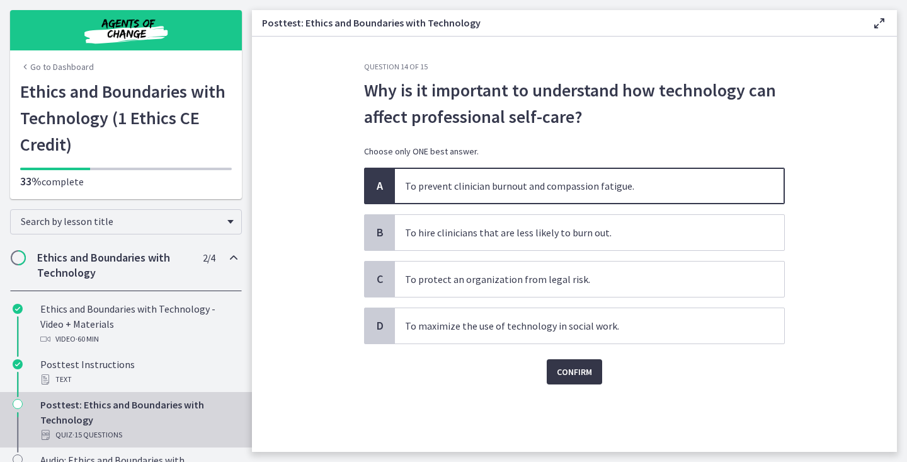
click at [562, 371] on span "Confirm" at bounding box center [574, 371] width 35 height 15
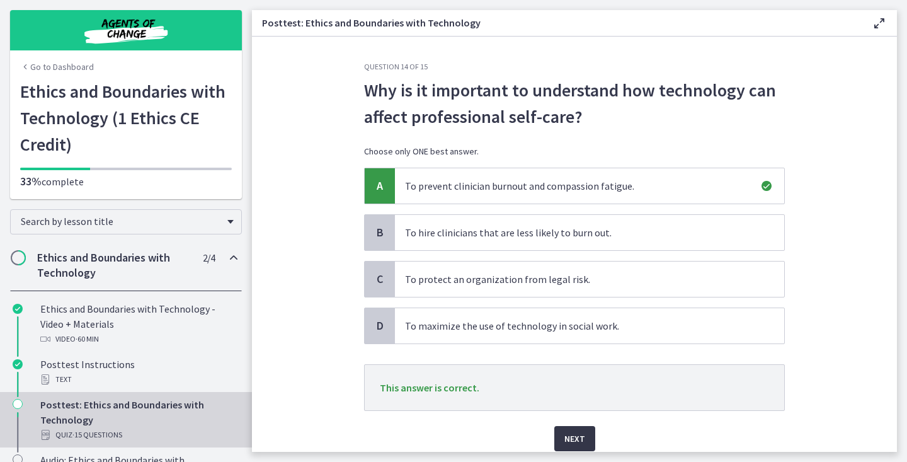
click at [571, 442] on span "Next" at bounding box center [575, 438] width 21 height 15
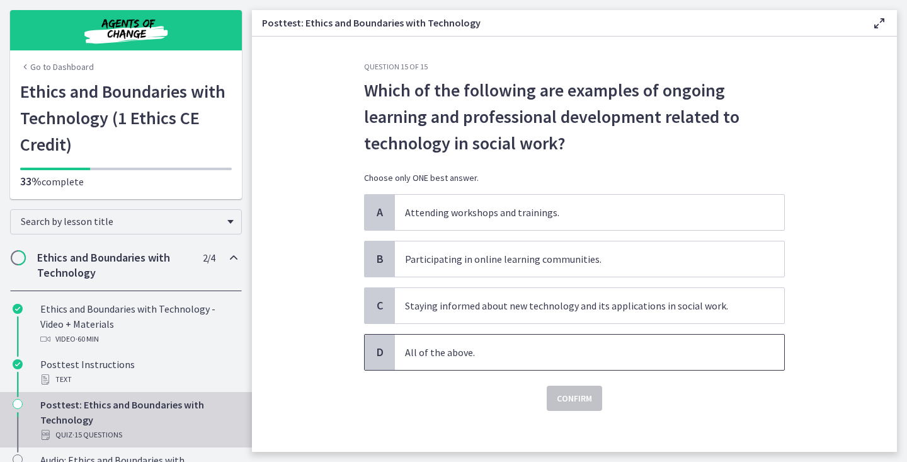
click at [616, 346] on p "All of the above." at bounding box center [577, 352] width 344 height 15
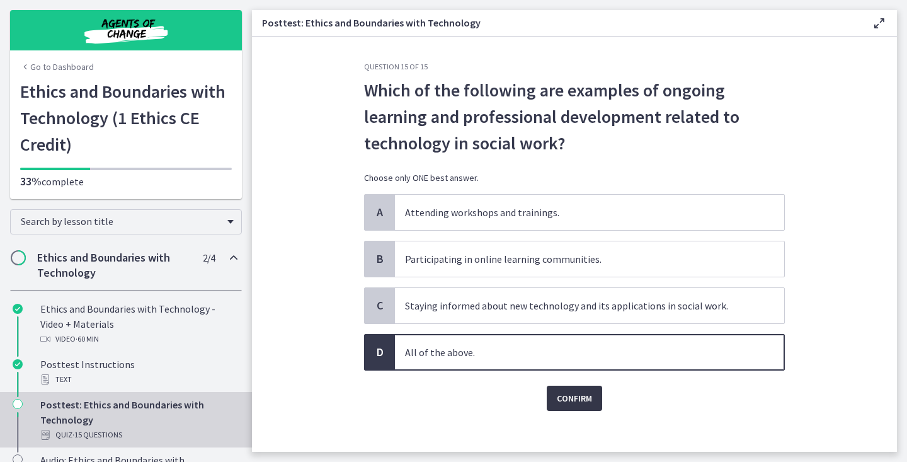
click at [587, 394] on span "Confirm" at bounding box center [574, 398] width 35 height 15
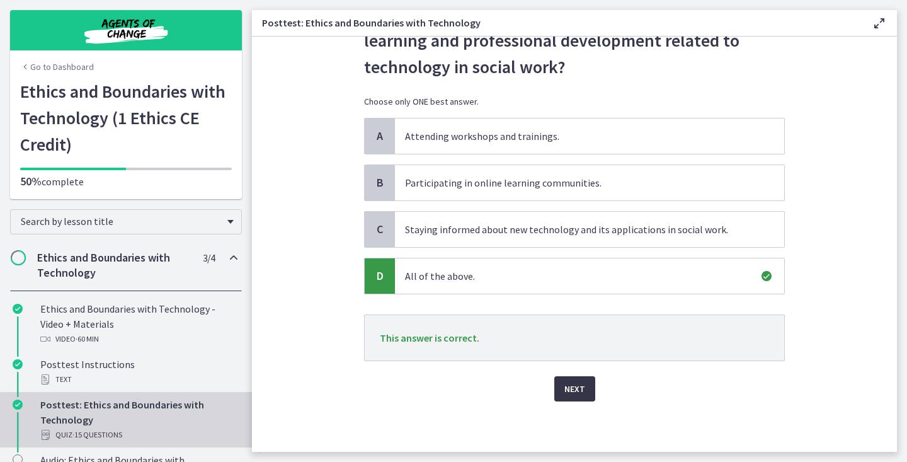
scroll to position [76, 0]
click at [584, 389] on span "Next" at bounding box center [575, 388] width 21 height 15
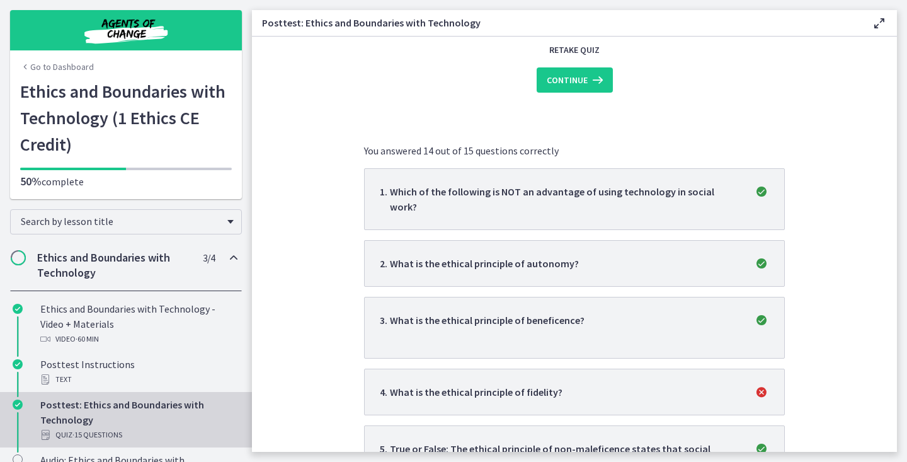
scroll to position [174, 0]
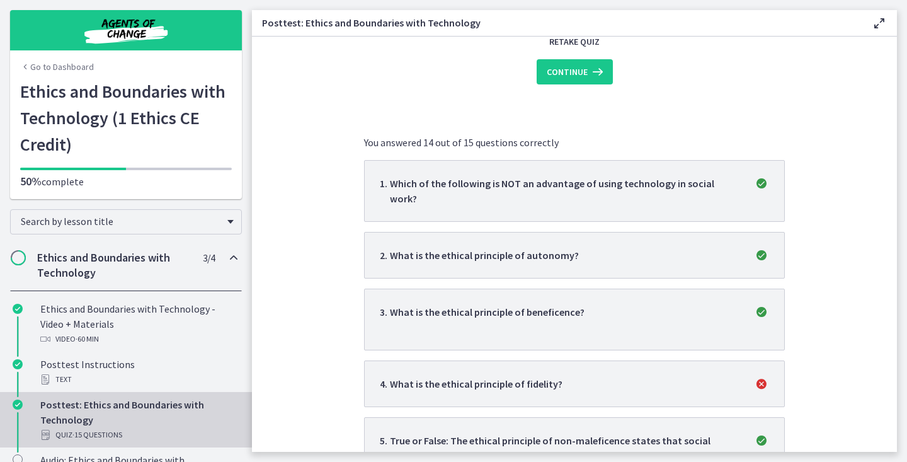
click at [588, 376] on span "4 . What is the ethical principle of fidelity?" at bounding box center [574, 383] width 389 height 15
click at [598, 72] on icon at bounding box center [597, 71] width 18 height 15
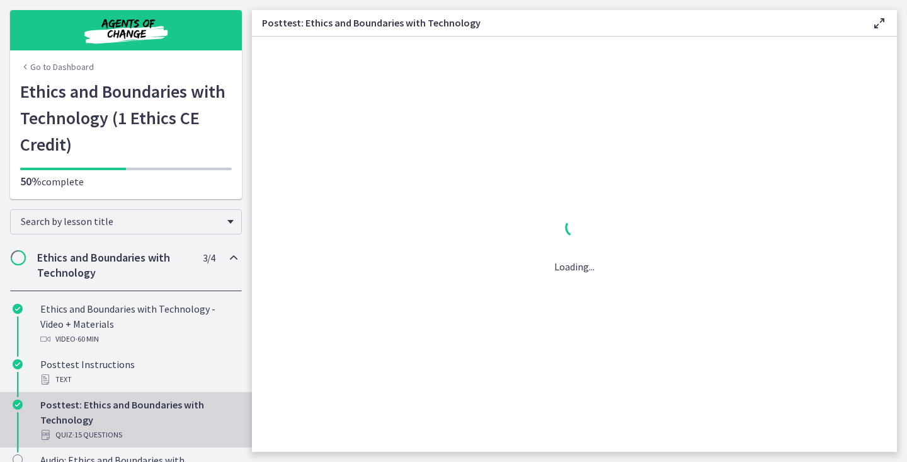
scroll to position [0, 0]
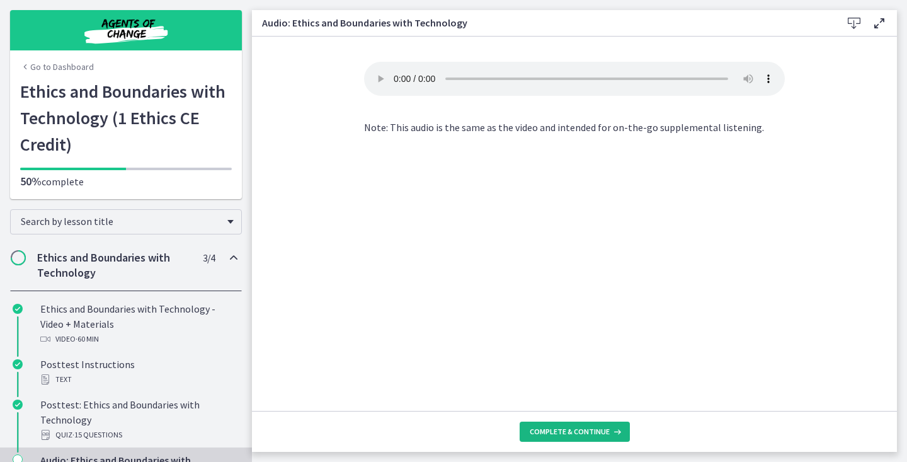
click at [541, 435] on span "Complete & continue" at bounding box center [570, 432] width 80 height 10
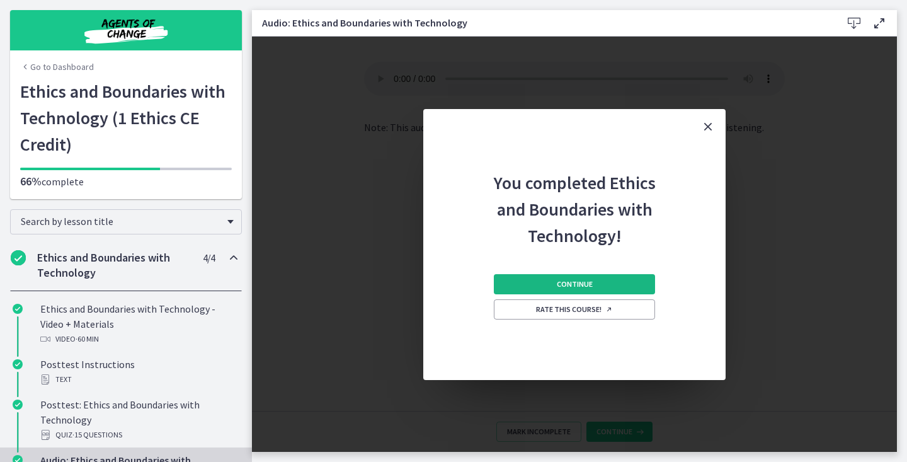
click at [600, 285] on button "Continue" at bounding box center [574, 284] width 161 height 20
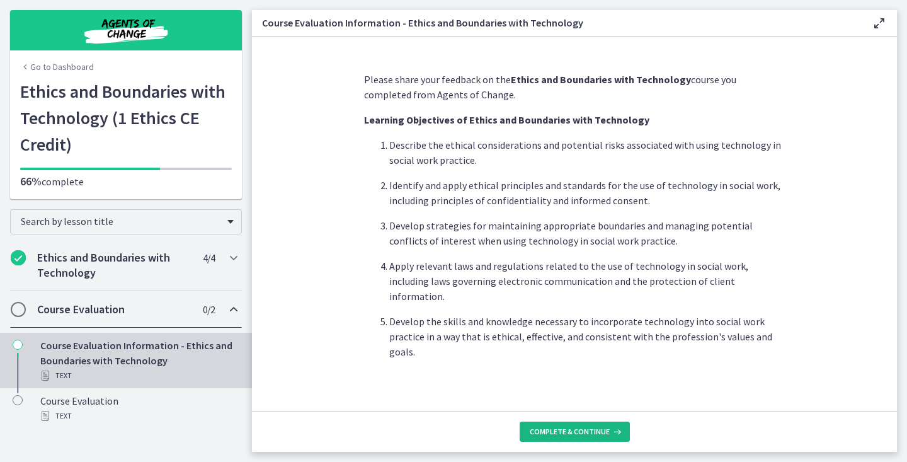
click at [554, 433] on span "Complete & continue" at bounding box center [570, 432] width 80 height 10
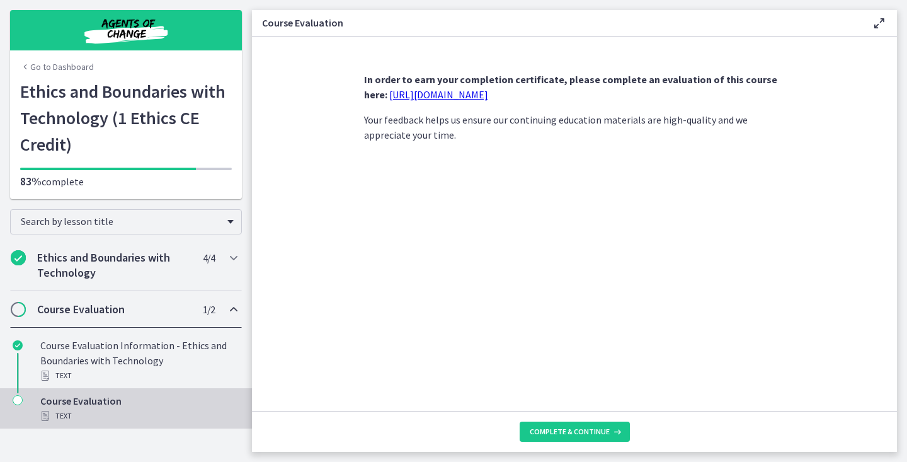
click at [488, 93] on link "https://forms.gle/UxaQBDSPwsdcMket5" at bounding box center [438, 94] width 99 height 13
click at [117, 417] on div "Text" at bounding box center [138, 415] width 197 height 15
click at [544, 428] on span "Complete & continue" at bounding box center [570, 432] width 80 height 10
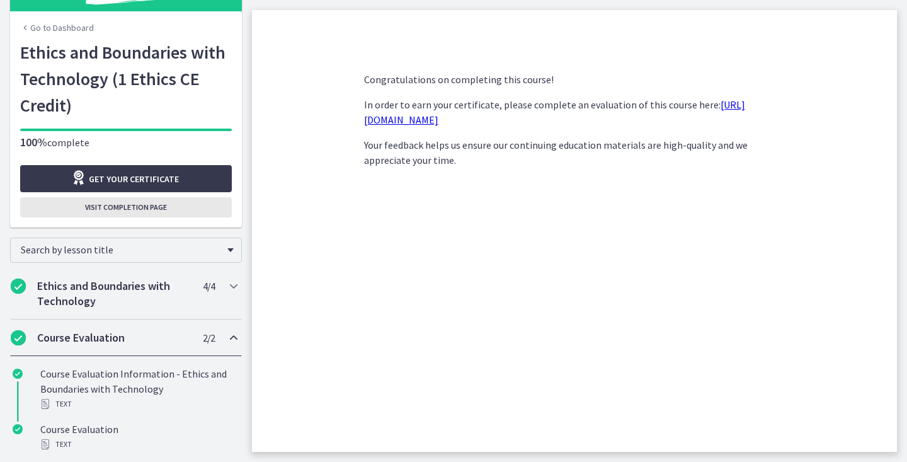
scroll to position [39, 0]
click at [149, 212] on span "Visit completion page" at bounding box center [126, 207] width 82 height 10
click at [162, 173] on span "Get your certificate" at bounding box center [134, 178] width 90 height 15
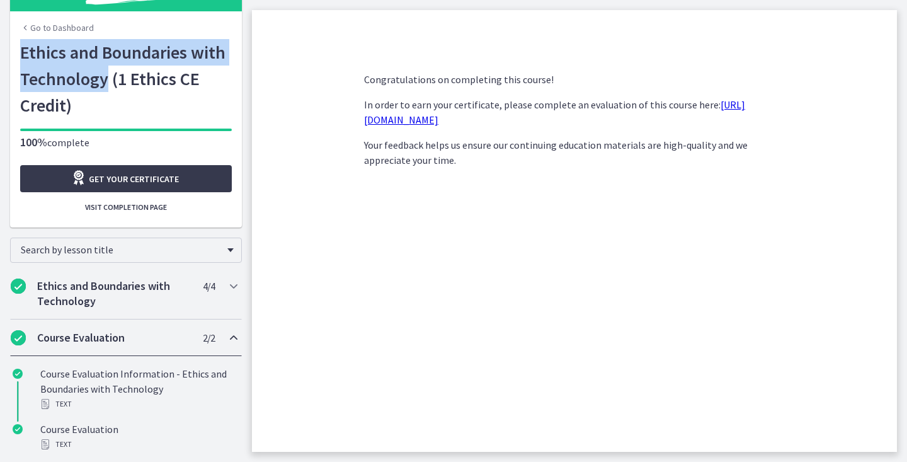
drag, startPoint x: 106, startPoint y: 80, endPoint x: 19, endPoint y: 50, distance: 92.5
click at [19, 50] on div "Go to Dashboard Ethics and Boundaries with Technology (1 Ethics CE Credit) 100%…" at bounding box center [126, 133] width 232 height 188
copy h1 "Ethics and Boundaries with Technology"
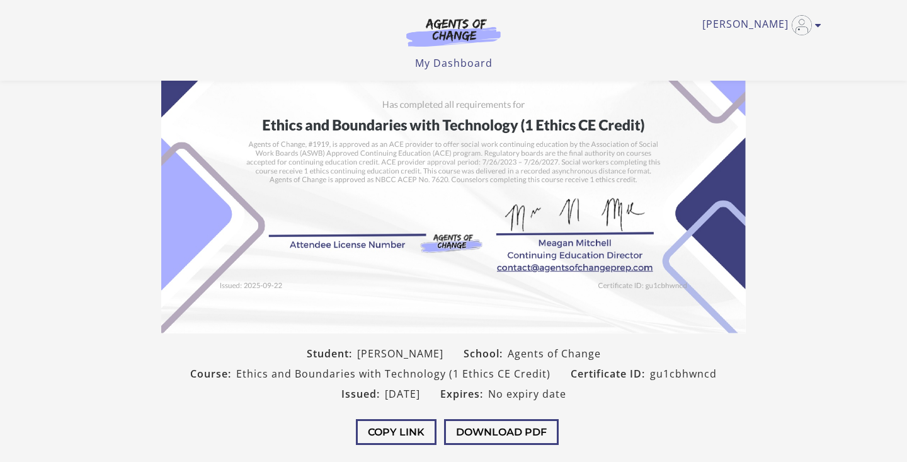
scroll to position [139, 0]
click at [491, 425] on button "Download PDF" at bounding box center [501, 431] width 115 height 26
